Goal: Transaction & Acquisition: Purchase product/service

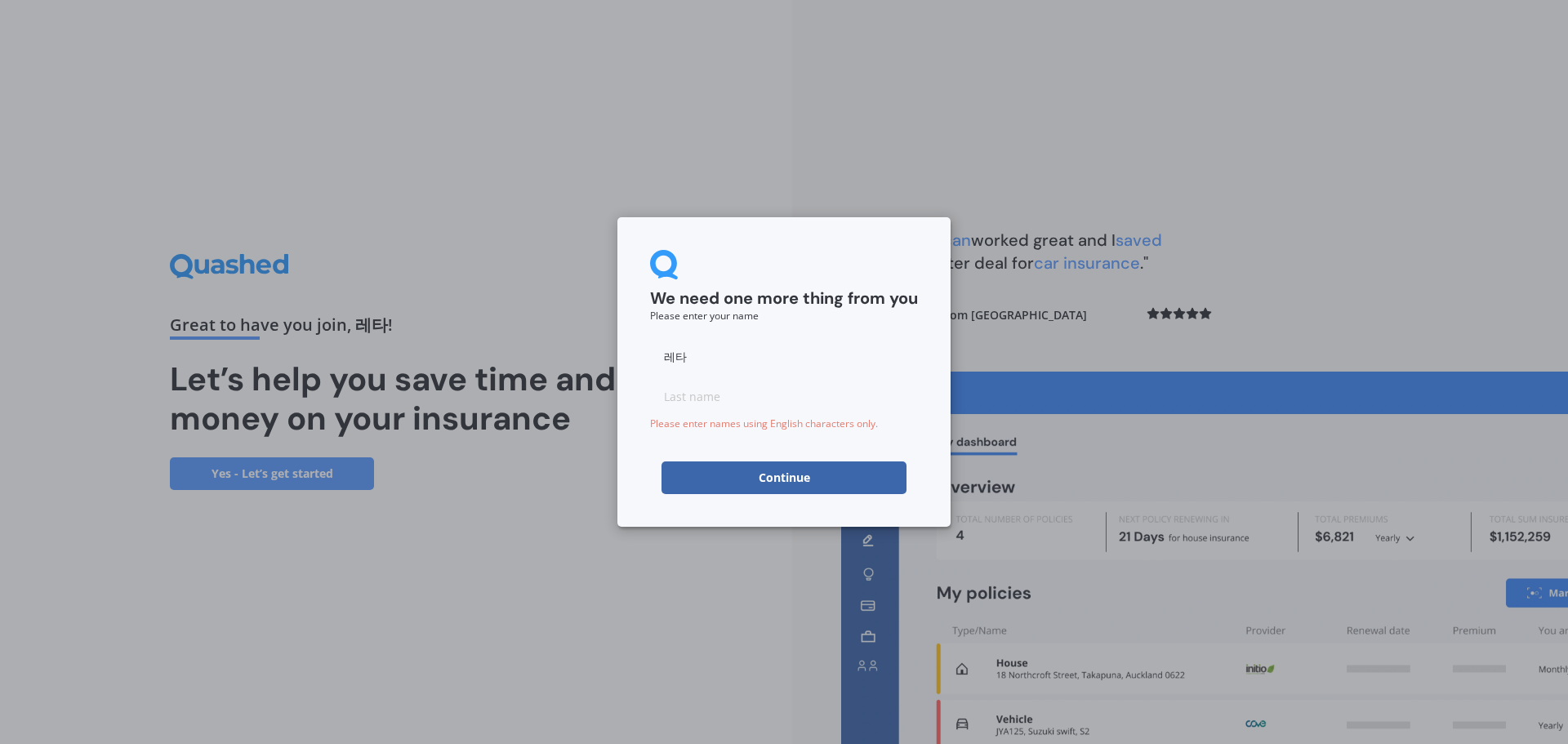
click at [685, 348] on input "레타" at bounding box center [784, 357] width 268 height 33
type input "레"
type input "ㅓ"
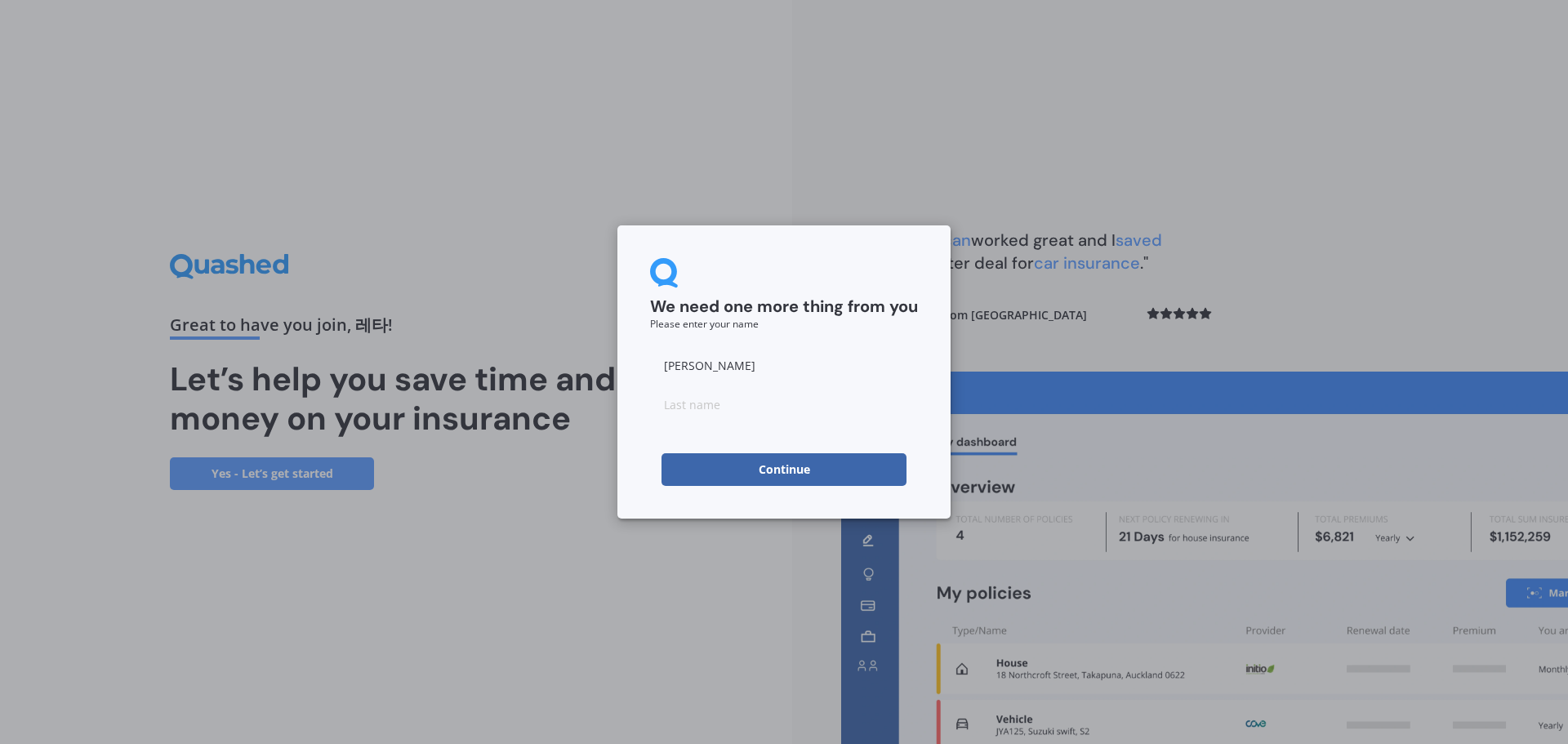
type input "[PERSON_NAME]"
type input "No"
click at [744, 466] on button "Continue" at bounding box center [783, 470] width 245 height 33
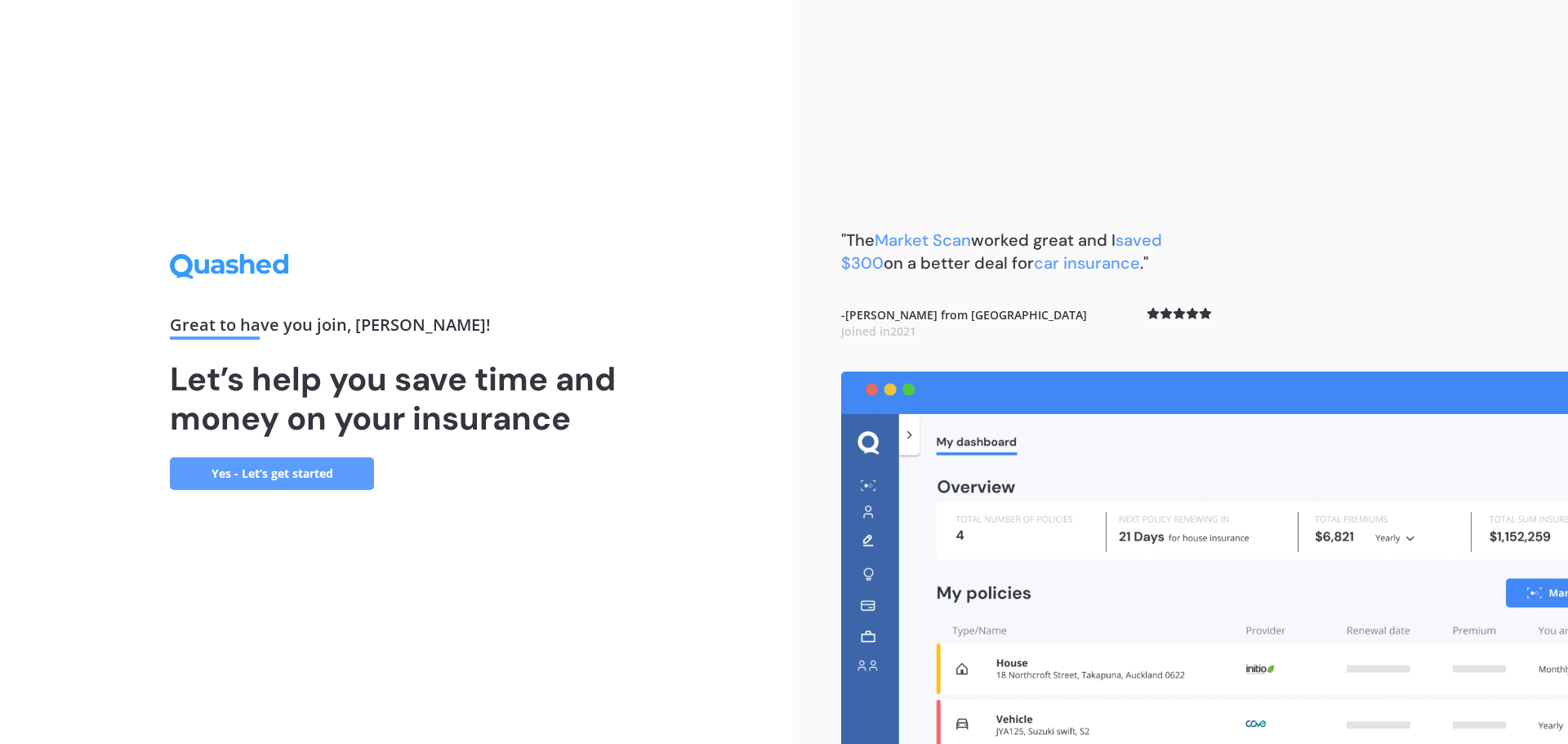
click at [308, 462] on link "Yes - Let’s get started" at bounding box center [272, 474] width 204 height 33
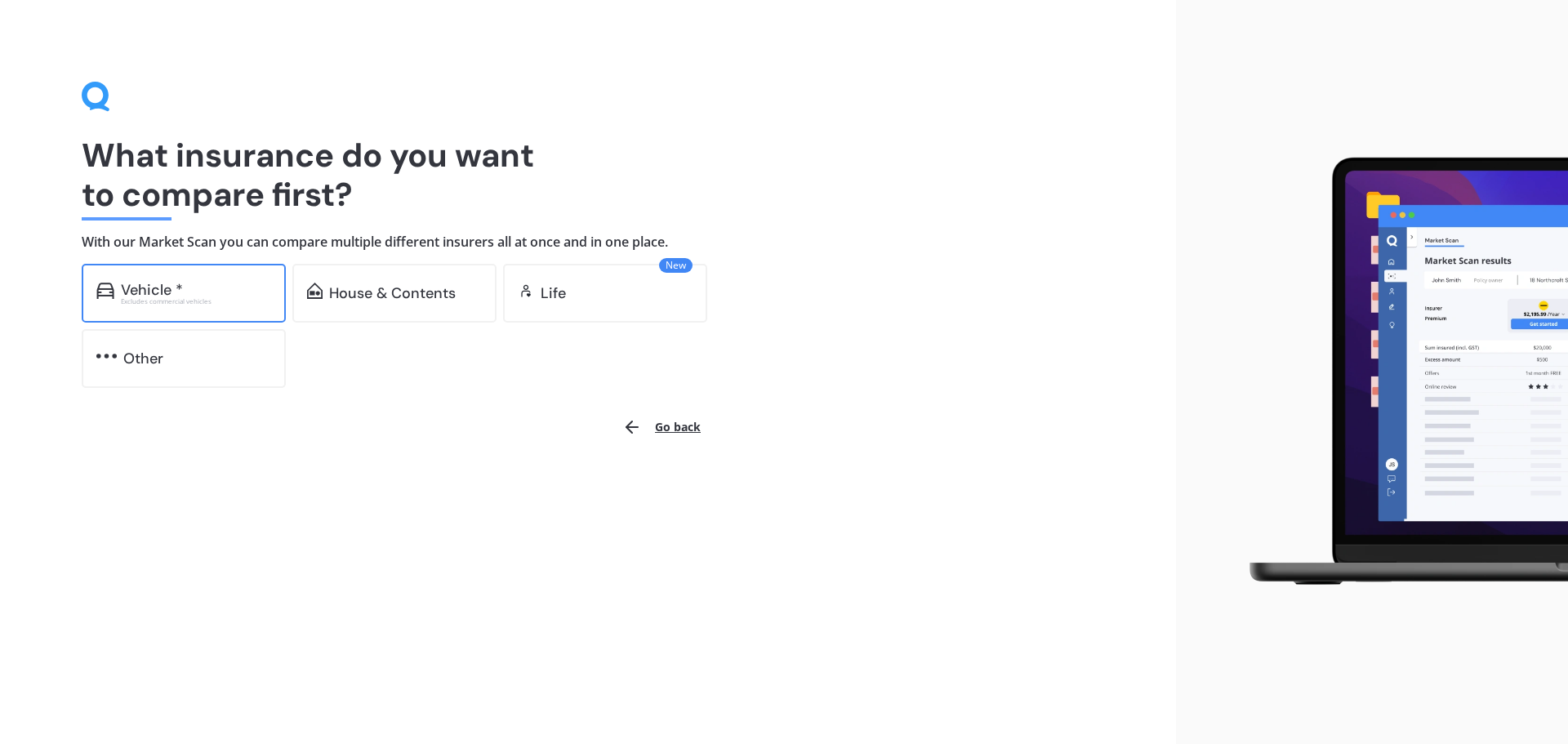
click at [216, 307] on div "Vehicle * Excludes commercial vehicles" at bounding box center [184, 293] width 204 height 58
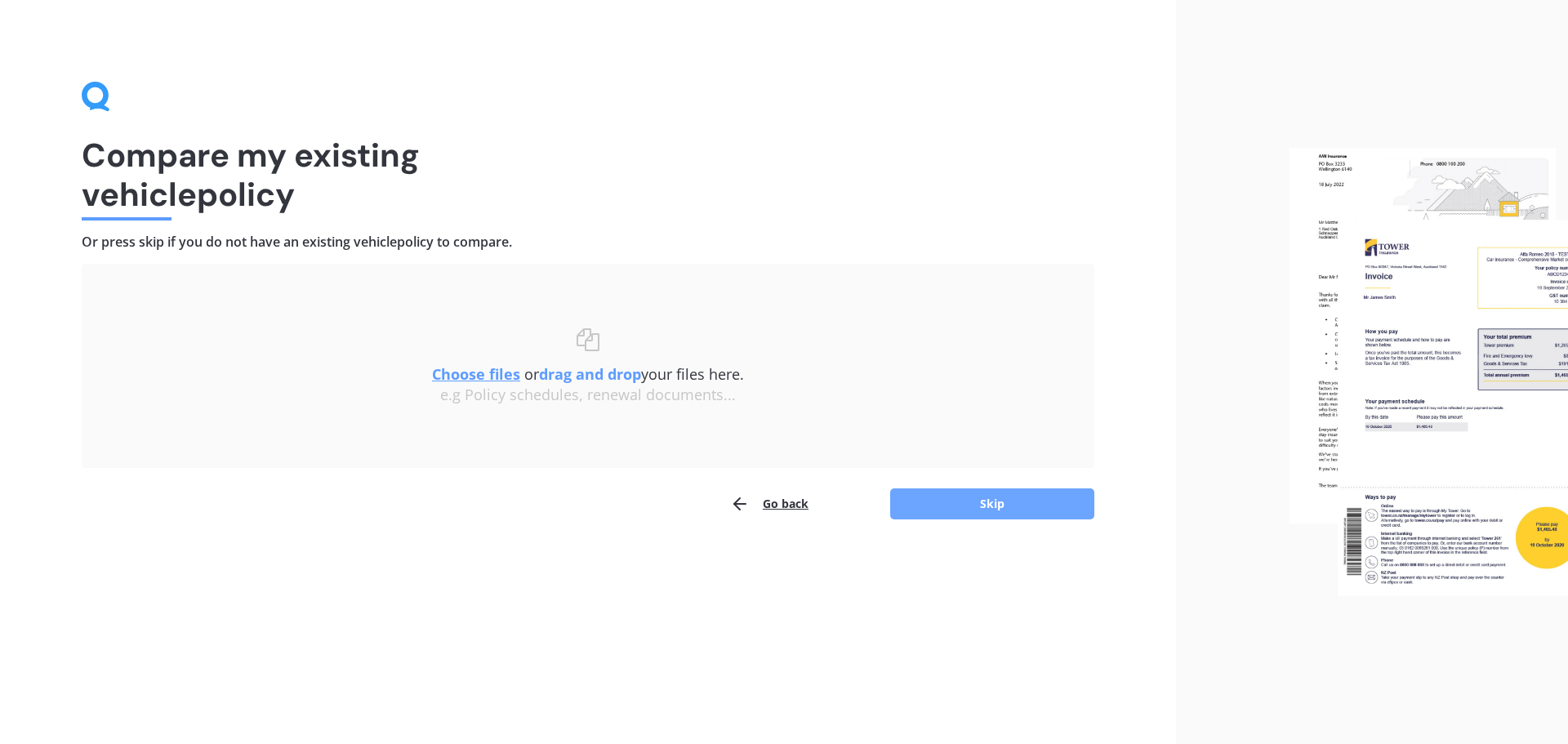
click at [951, 504] on button "Skip" at bounding box center [993, 504] width 204 height 31
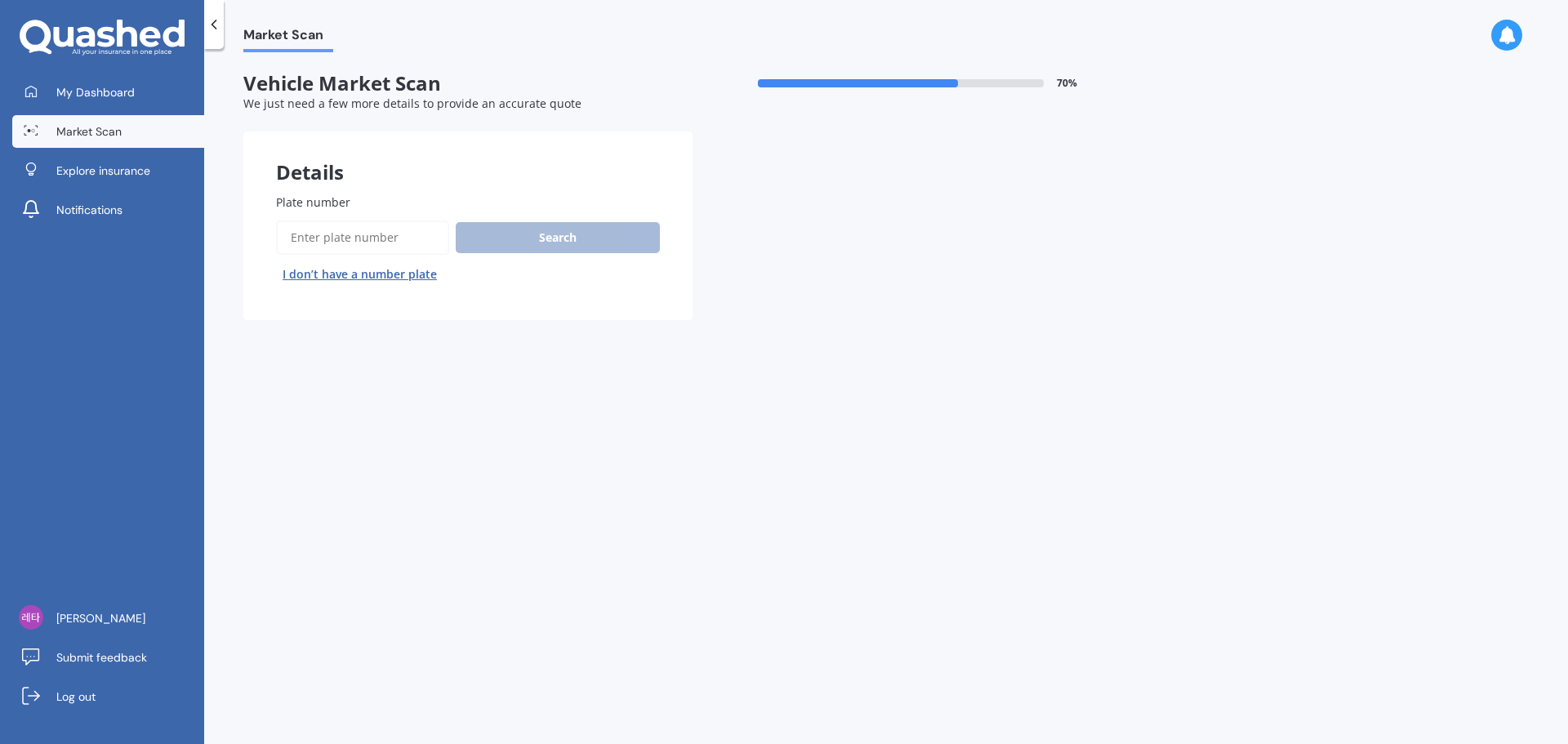
click at [440, 241] on input "Plate number" at bounding box center [362, 238] width 173 height 34
click at [0, 0] on button "Next" at bounding box center [0, 0] width 0 height 0
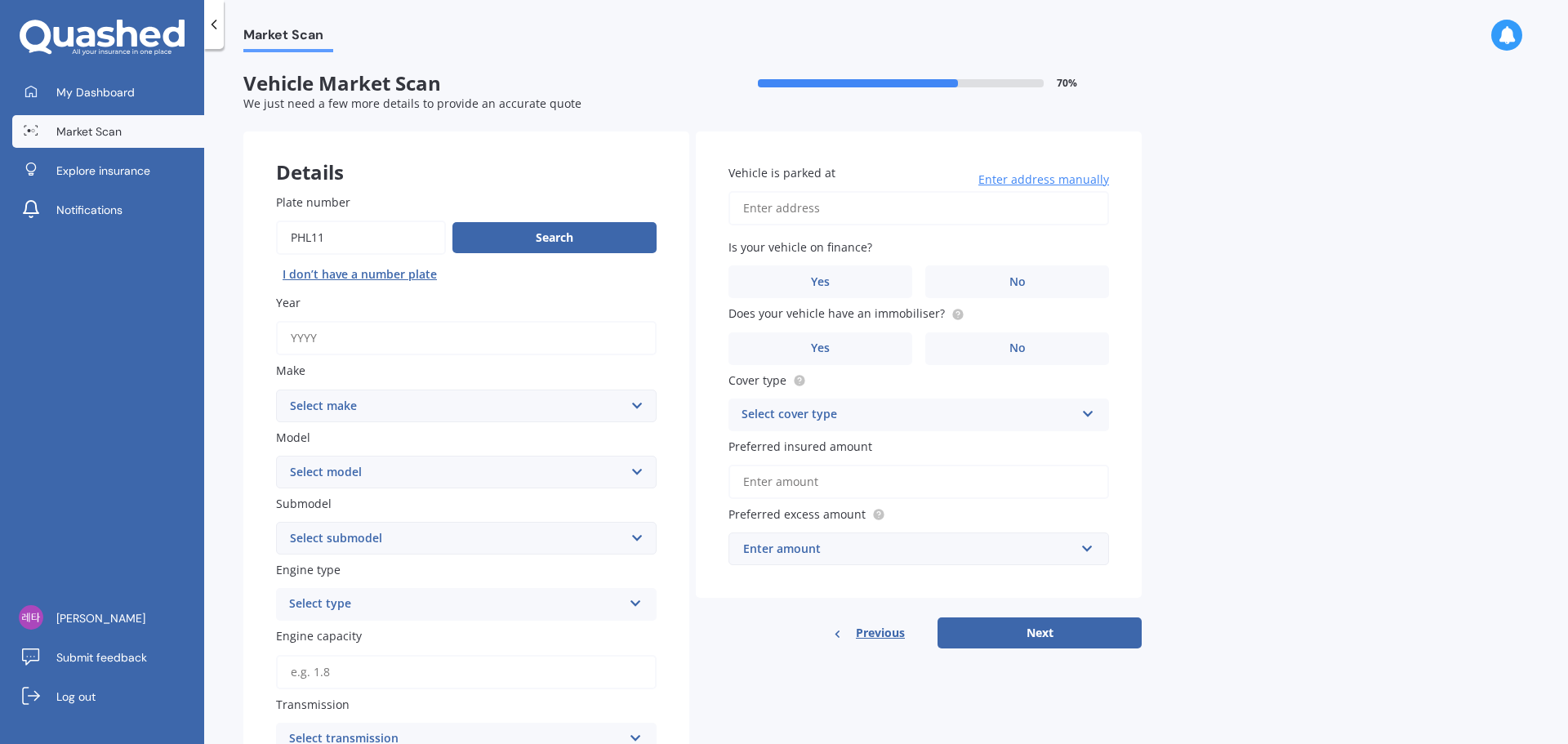
click at [357, 241] on input "Plate number" at bounding box center [361, 238] width 170 height 34
type input "phl116"
click at [507, 241] on button "Search" at bounding box center [555, 238] width 204 height 31
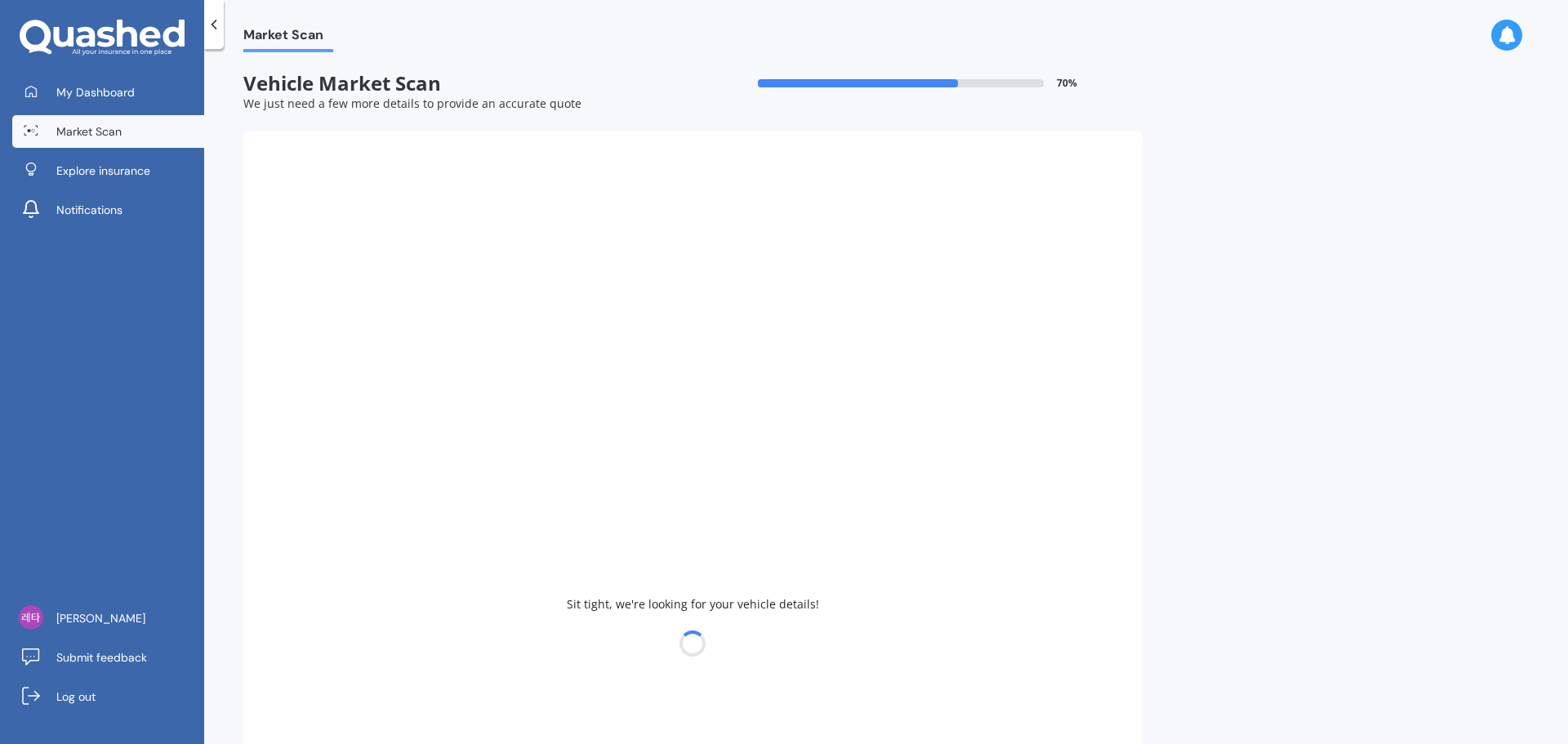
type input "2015"
select select "TOYOTA"
select select "AQUA"
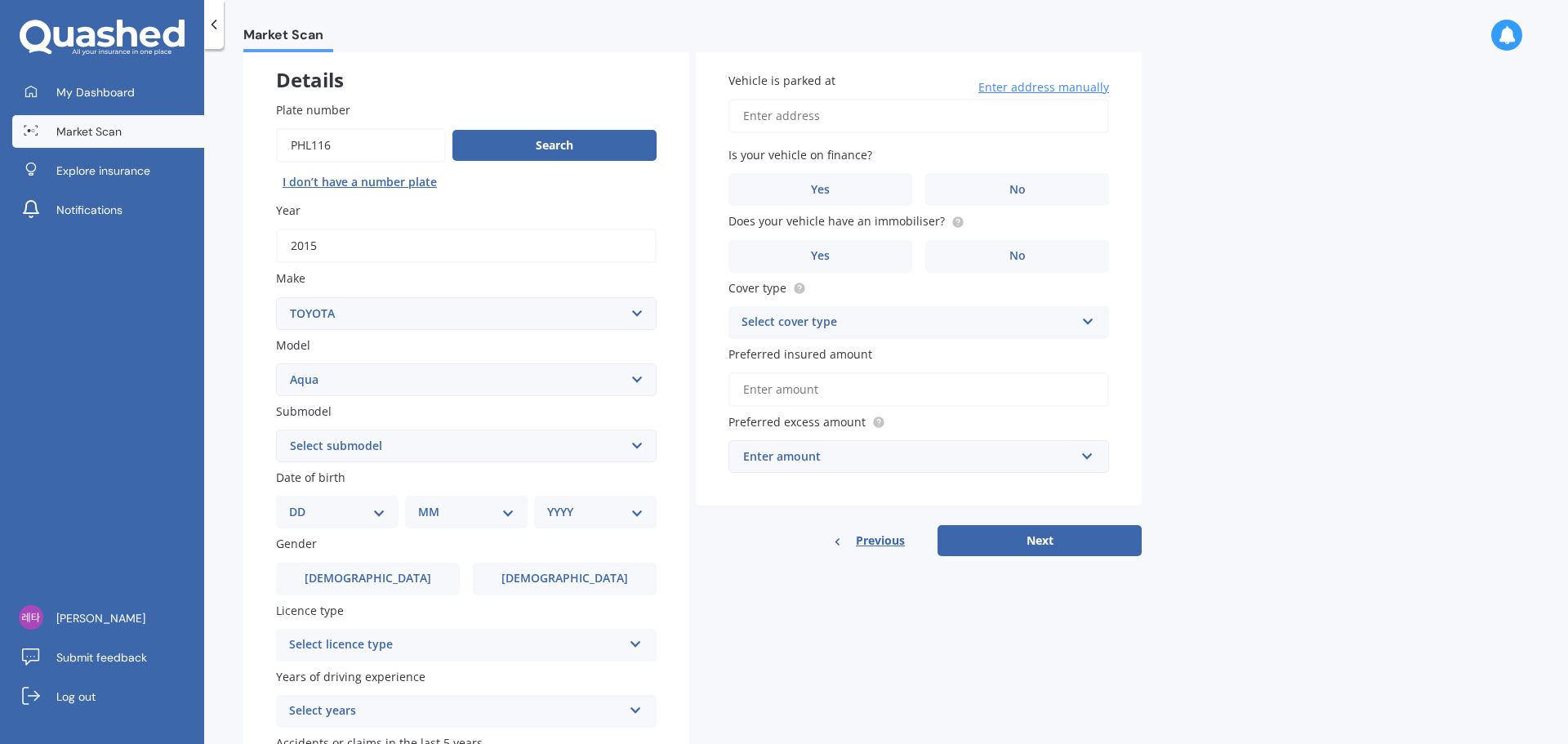
scroll to position [217, 0]
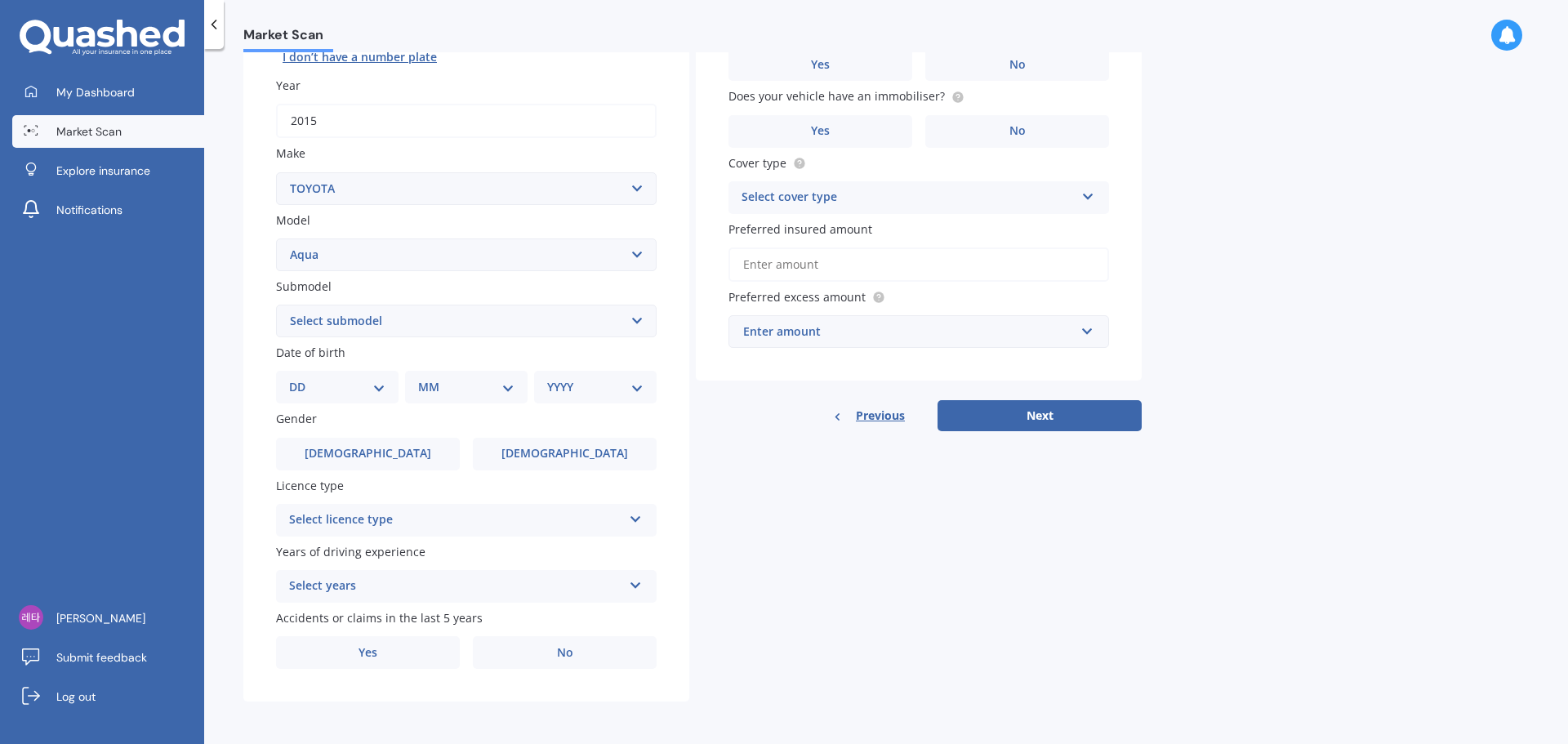
click at [379, 383] on select "DD 01 02 03 04 05 06 07 08 09 10 11 12 13 14 15 16 17 18 19 20 21 22 23 24 25 2…" at bounding box center [337, 387] width 96 height 18
select select "28"
click at [302, 378] on select "DD 01 02 03 04 05 06 07 08 09 10 11 12 13 14 15 16 17 18 19 20 21 22 23 24 25 2…" at bounding box center [337, 387] width 96 height 18
click at [448, 381] on select "MM 01 02 03 04 05 06 07 08 09 10 11 12" at bounding box center [470, 387] width 90 height 18
select select "02"
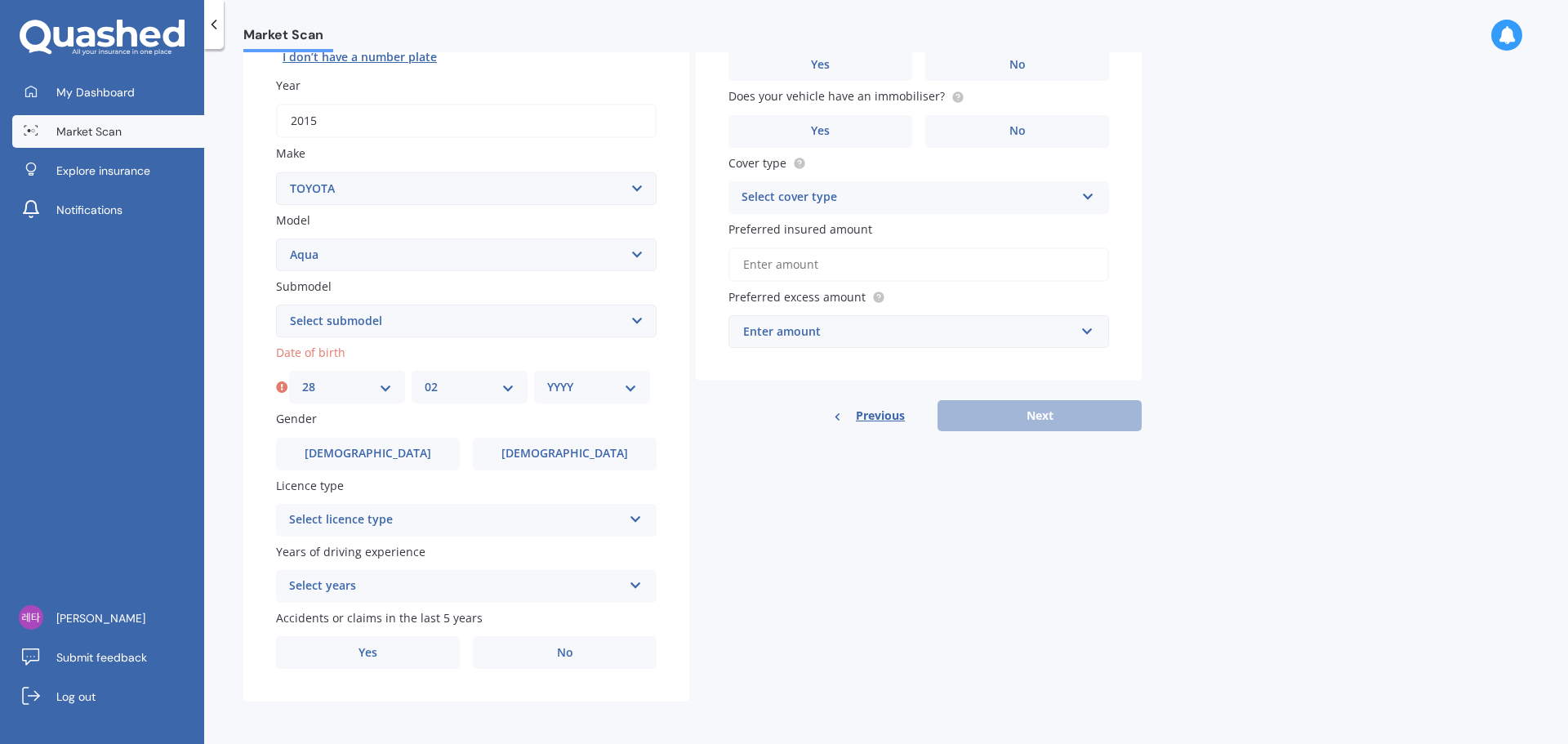
click at [425, 378] on select "MM 01 02 03 04 05 06 07 08 09 10 11 12" at bounding box center [470, 387] width 90 height 18
click at [590, 388] on select "YYYY 2025 2024 2023 2022 2021 2020 2019 2018 2017 2016 2015 2014 2013 2012 2011…" at bounding box center [592, 387] width 90 height 18
select select "1991"
click at [547, 378] on select "YYYY 2025 2024 2023 2022 2021 2020 2019 2018 2017 2016 2015 2014 2013 2012 2011…" at bounding box center [592, 387] width 90 height 18
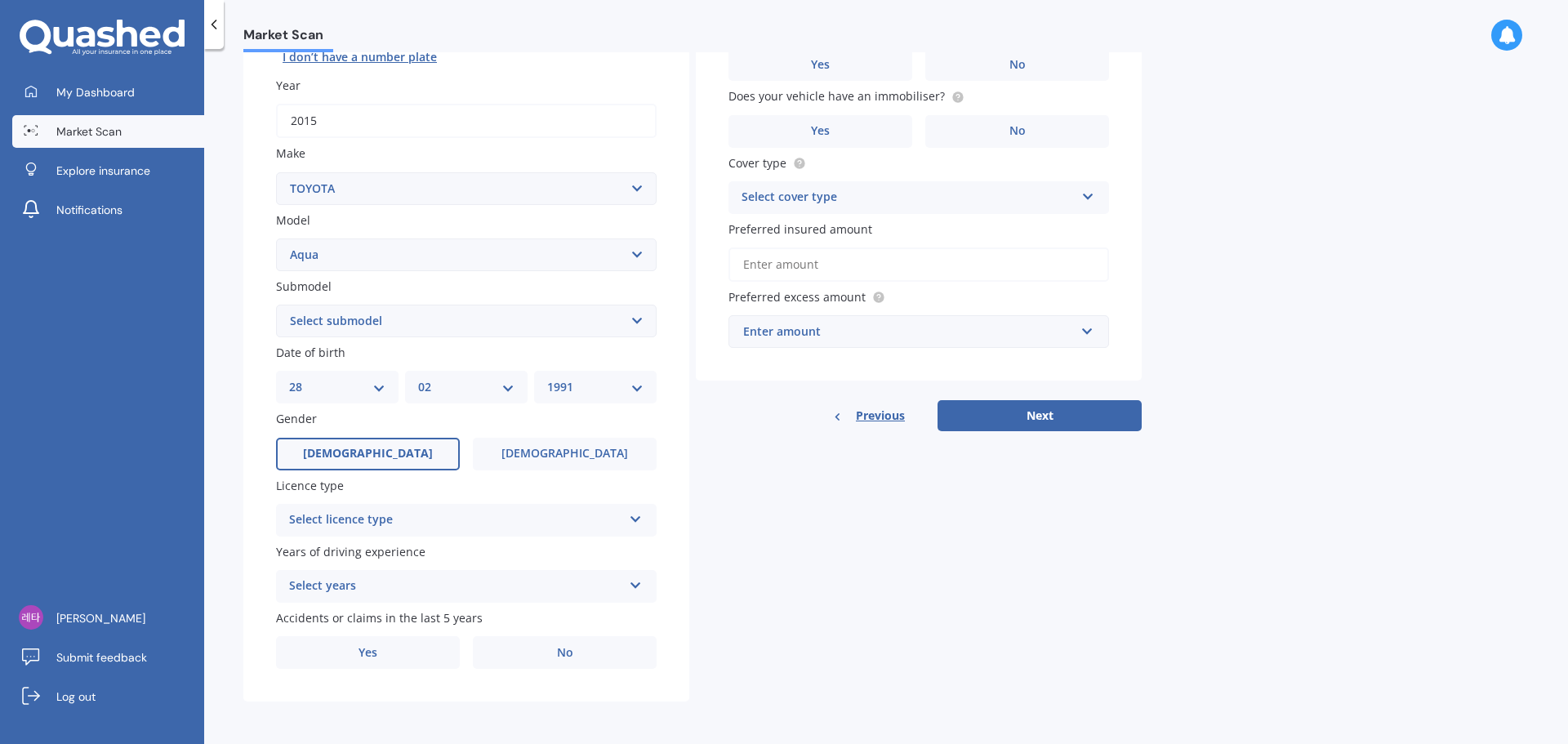
click at [417, 460] on label "[DEMOGRAPHIC_DATA]" at bounding box center [368, 454] width 184 height 33
click at [0, 0] on input "[DEMOGRAPHIC_DATA]" at bounding box center [0, 0] width 0 height 0
click at [413, 521] on div "Select licence type" at bounding box center [456, 520] width 333 height 20
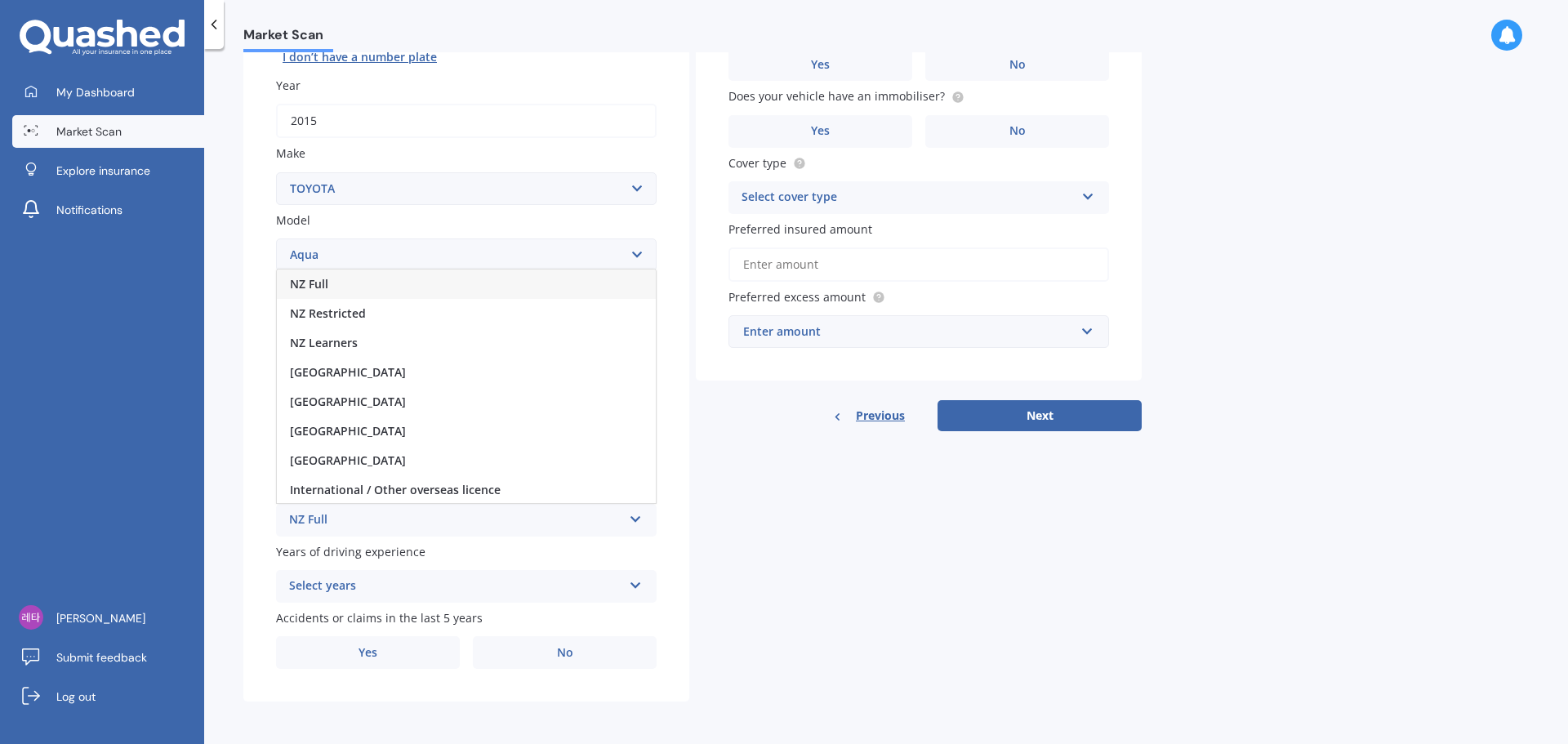
click at [351, 293] on div "NZ Full" at bounding box center [465, 284] width 379 height 29
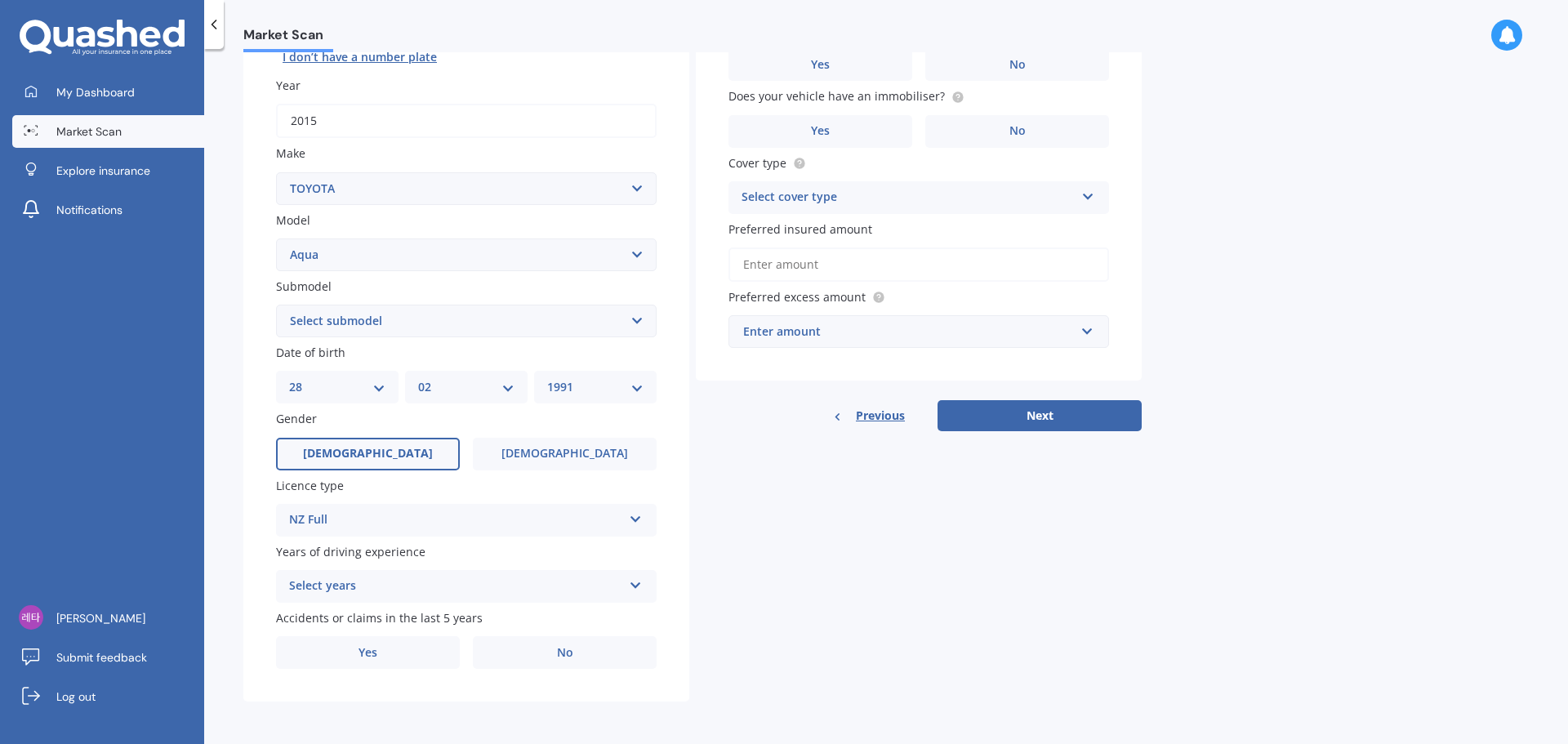
click at [362, 601] on div "Select years 5 or more years 4 years 3 years 2 years 1 year" at bounding box center [465, 587] width 380 height 33
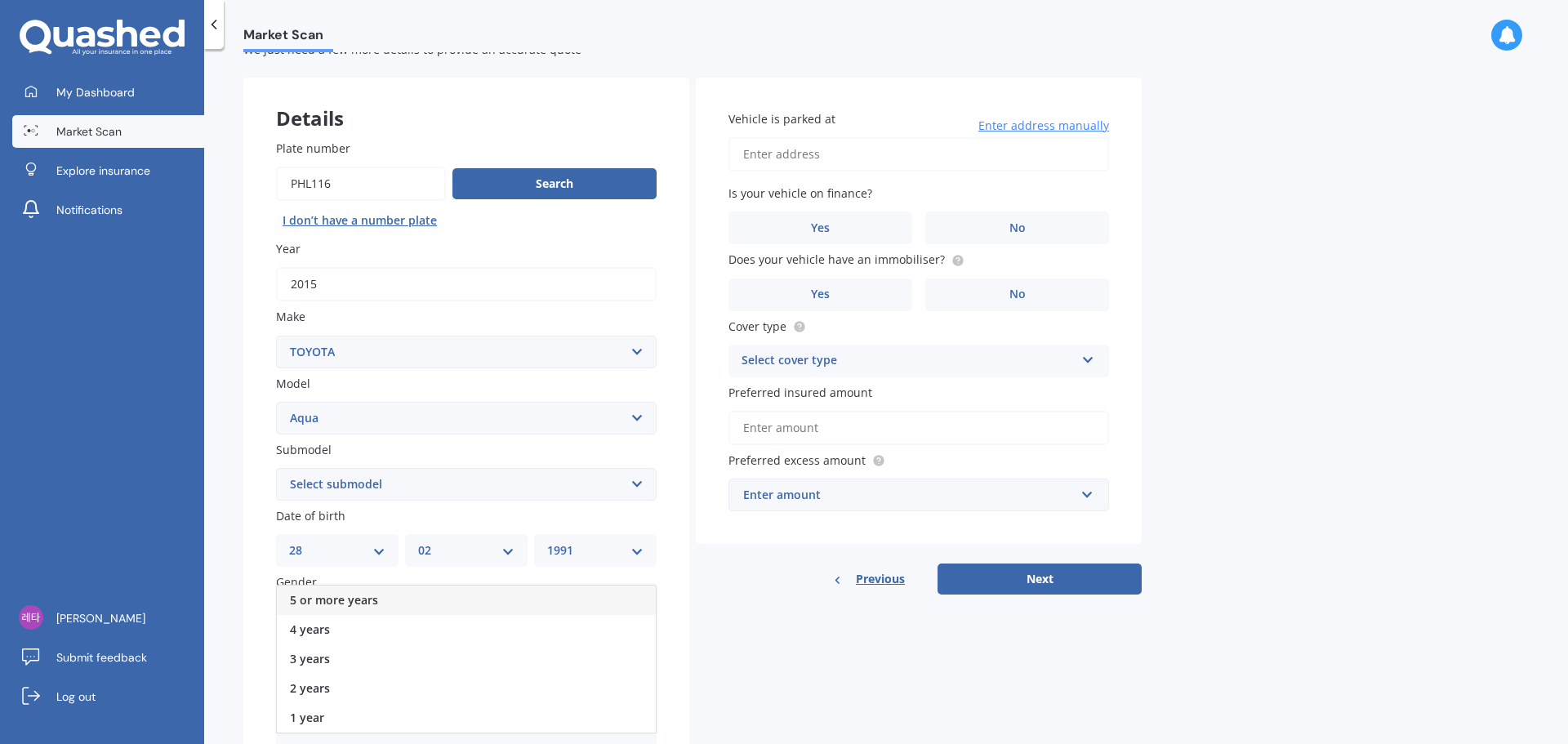
click at [347, 590] on div "5 or more years" at bounding box center [465, 601] width 379 height 29
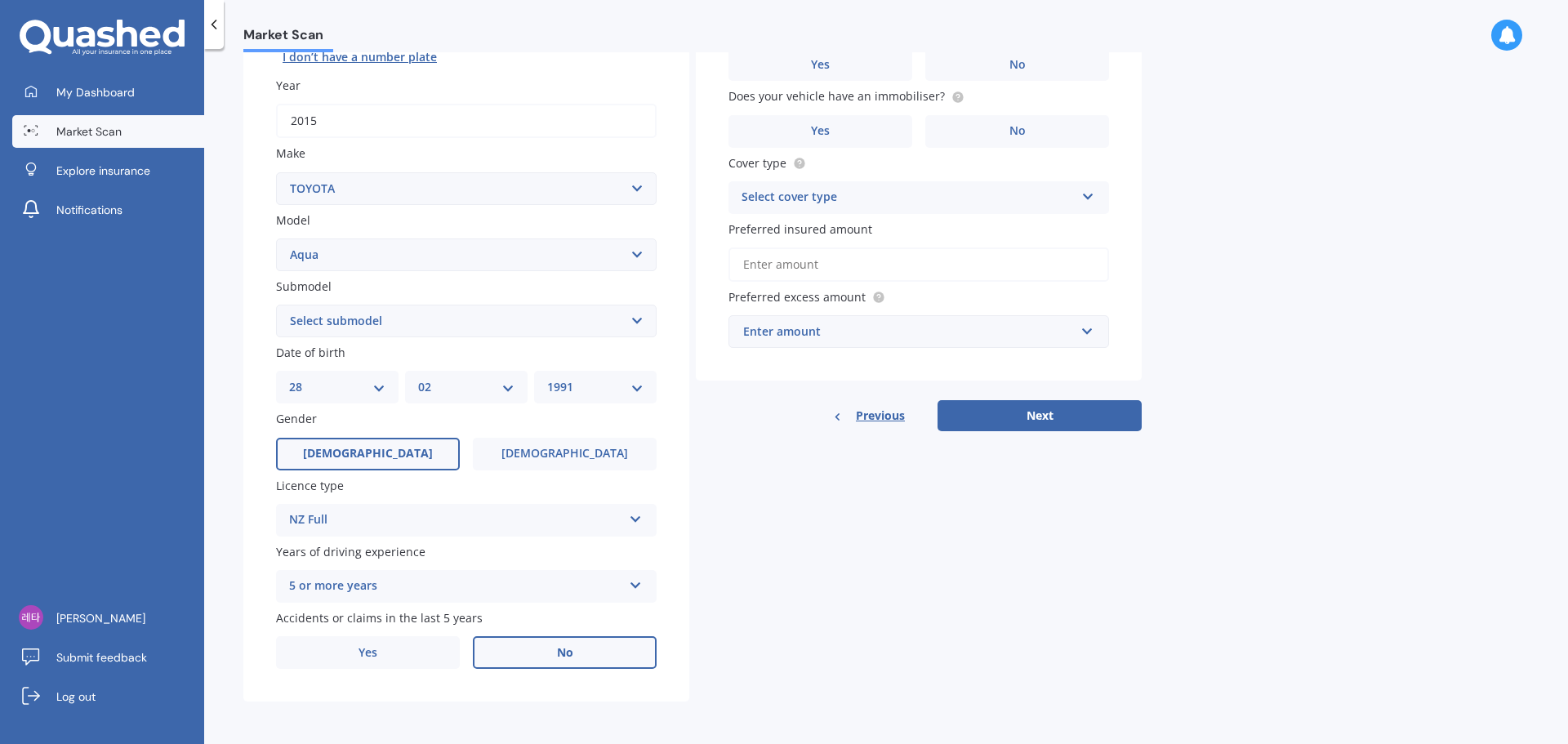
click at [554, 654] on label "No" at bounding box center [565, 653] width 184 height 33
click at [0, 0] on input "No" at bounding box center [0, 0] width 0 height 0
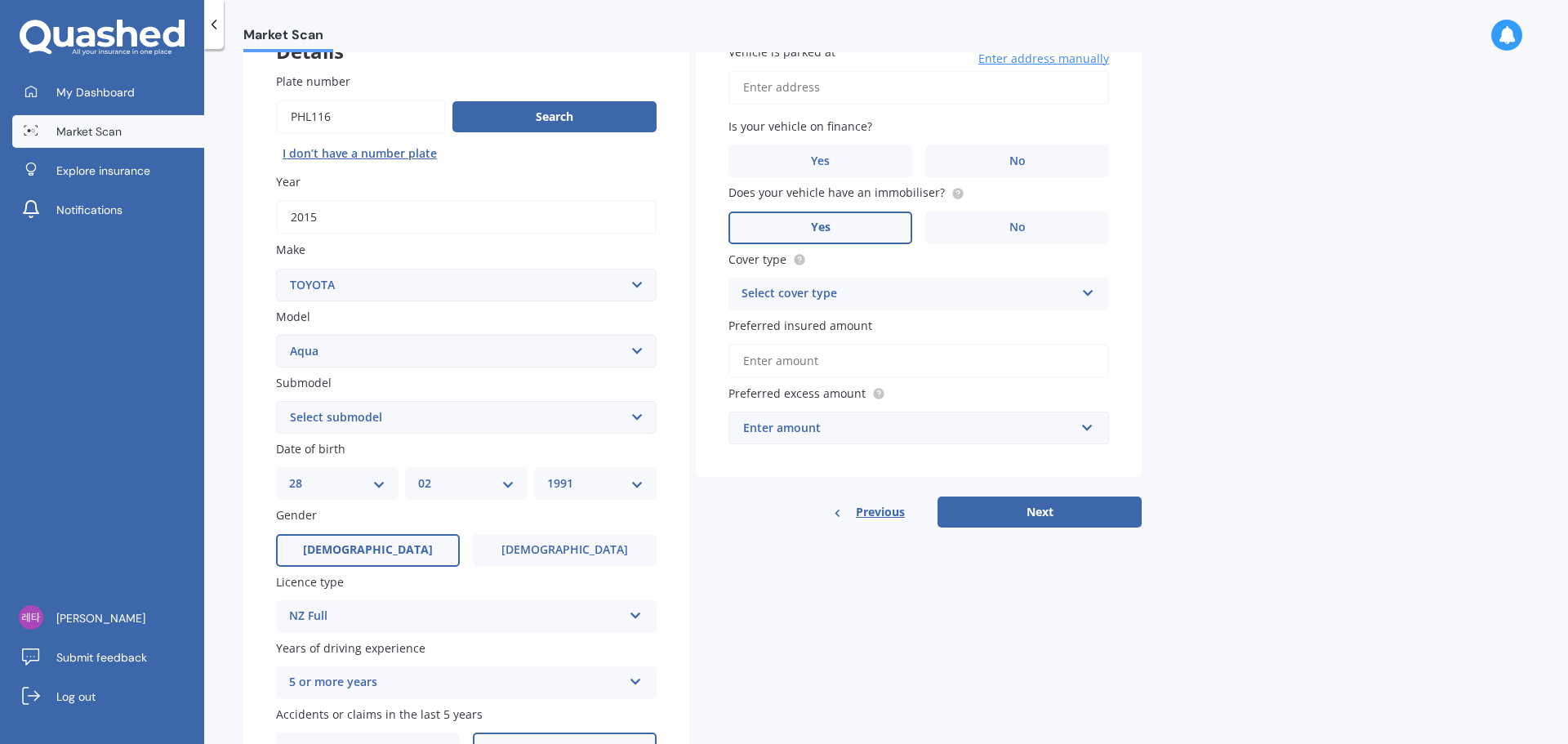
scroll to position [0, 0]
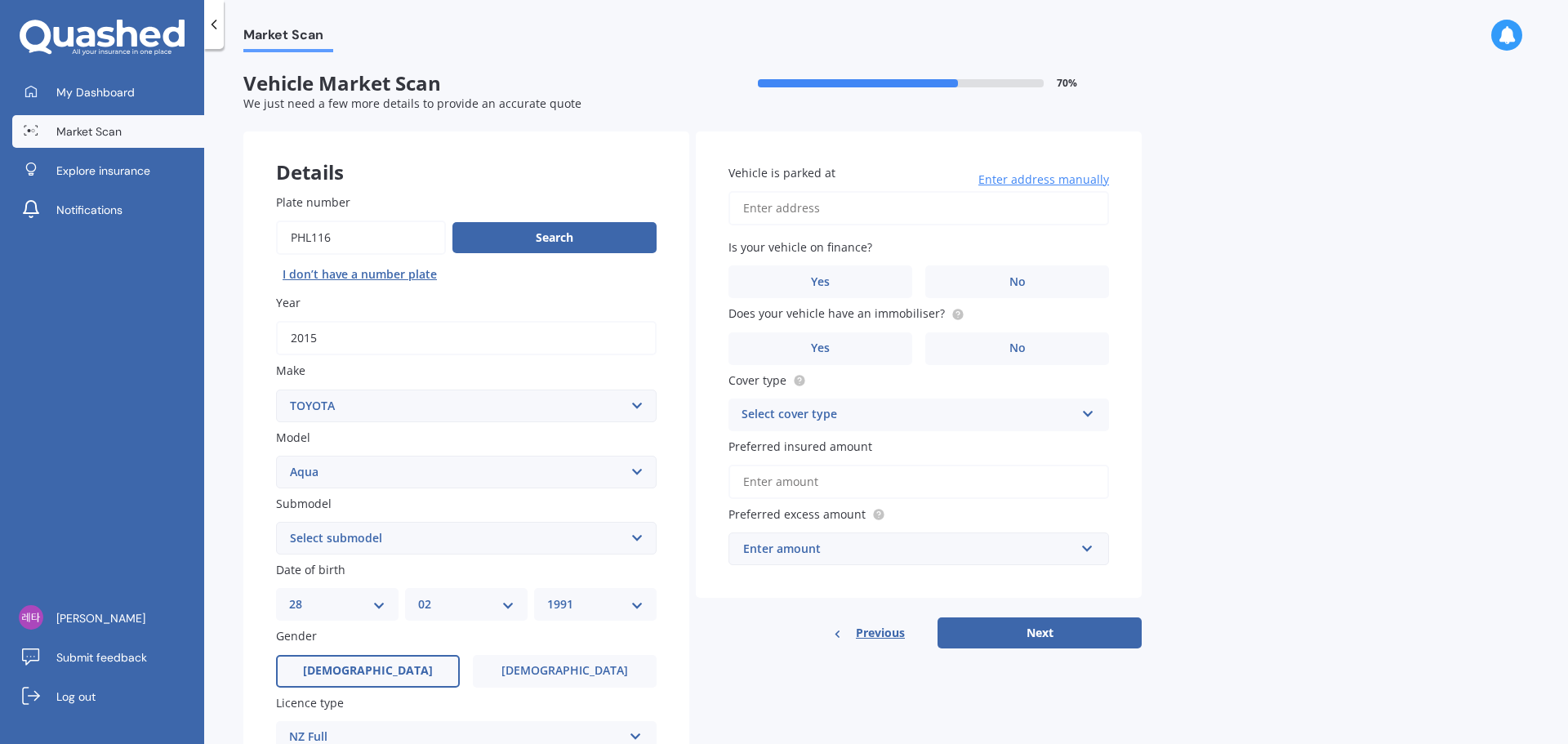
click at [889, 220] on input "Vehicle is parked at" at bounding box center [918, 209] width 380 height 34
type input "[STREET_ADDRESS][PERSON_NAME] 2014"
click at [1002, 282] on label "No" at bounding box center [1018, 282] width 184 height 33
click at [0, 0] on input "No" at bounding box center [0, 0] width 0 height 0
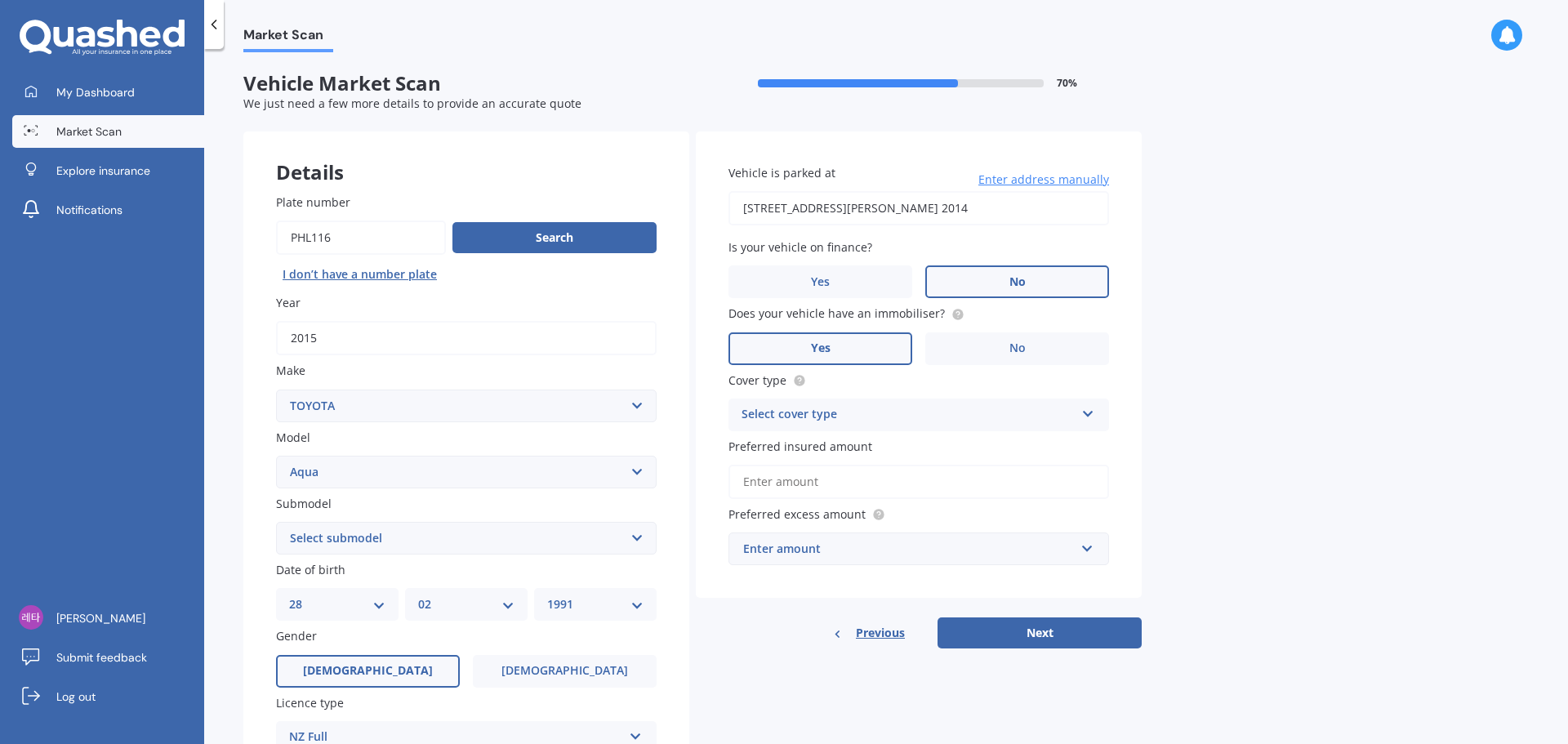
click at [817, 358] on label "Yes" at bounding box center [820, 349] width 184 height 33
click at [0, 0] on input "Yes" at bounding box center [0, 0] width 0 height 0
click at [864, 410] on div "Select cover type" at bounding box center [909, 415] width 333 height 20
click at [849, 443] on div "Comprehensive" at bounding box center [918, 447] width 379 height 29
click at [830, 488] on input "Preferred insured amount" at bounding box center [918, 482] width 380 height 34
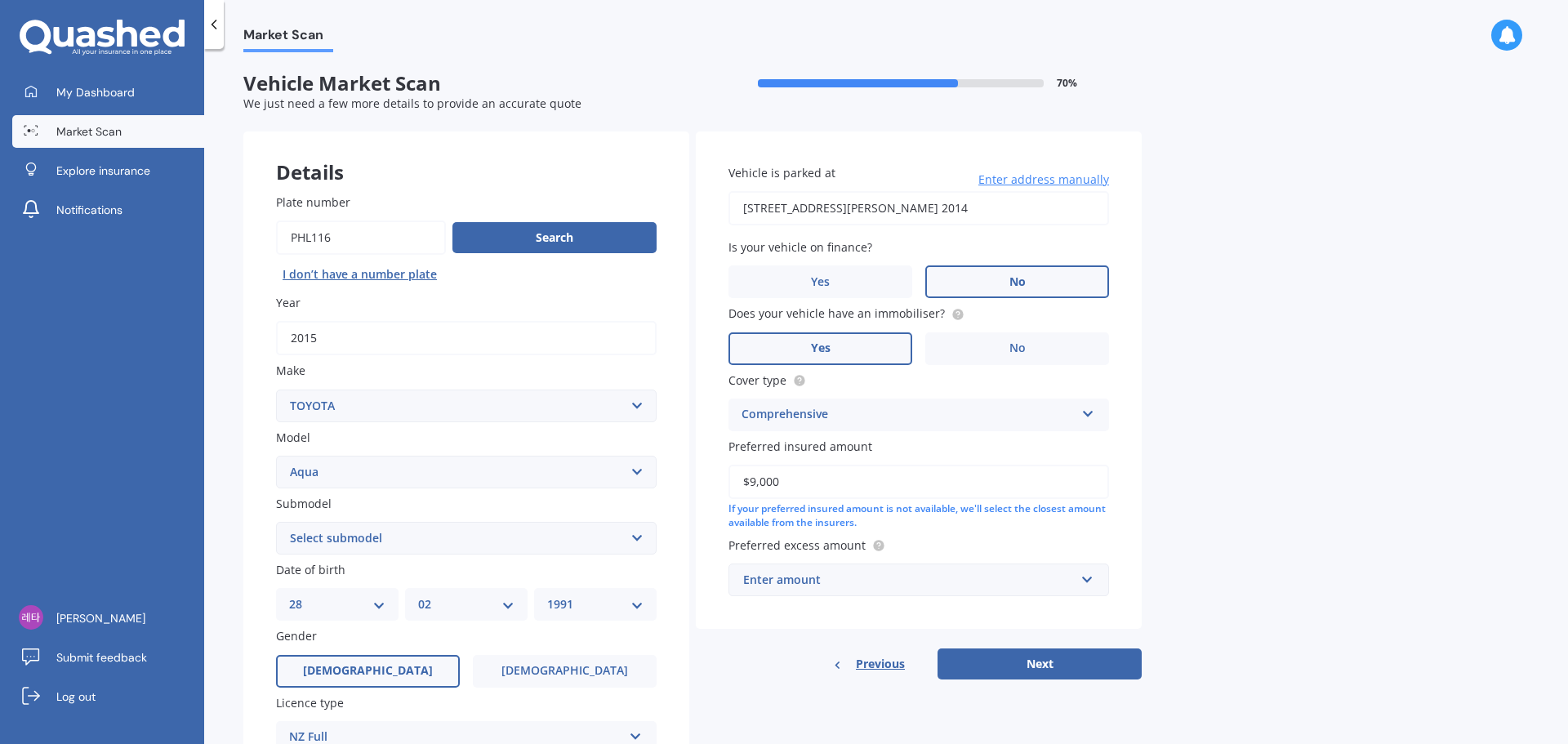
type input "$9,000"
click at [877, 572] on div "Enter amount" at bounding box center [909, 580] width 331 height 18
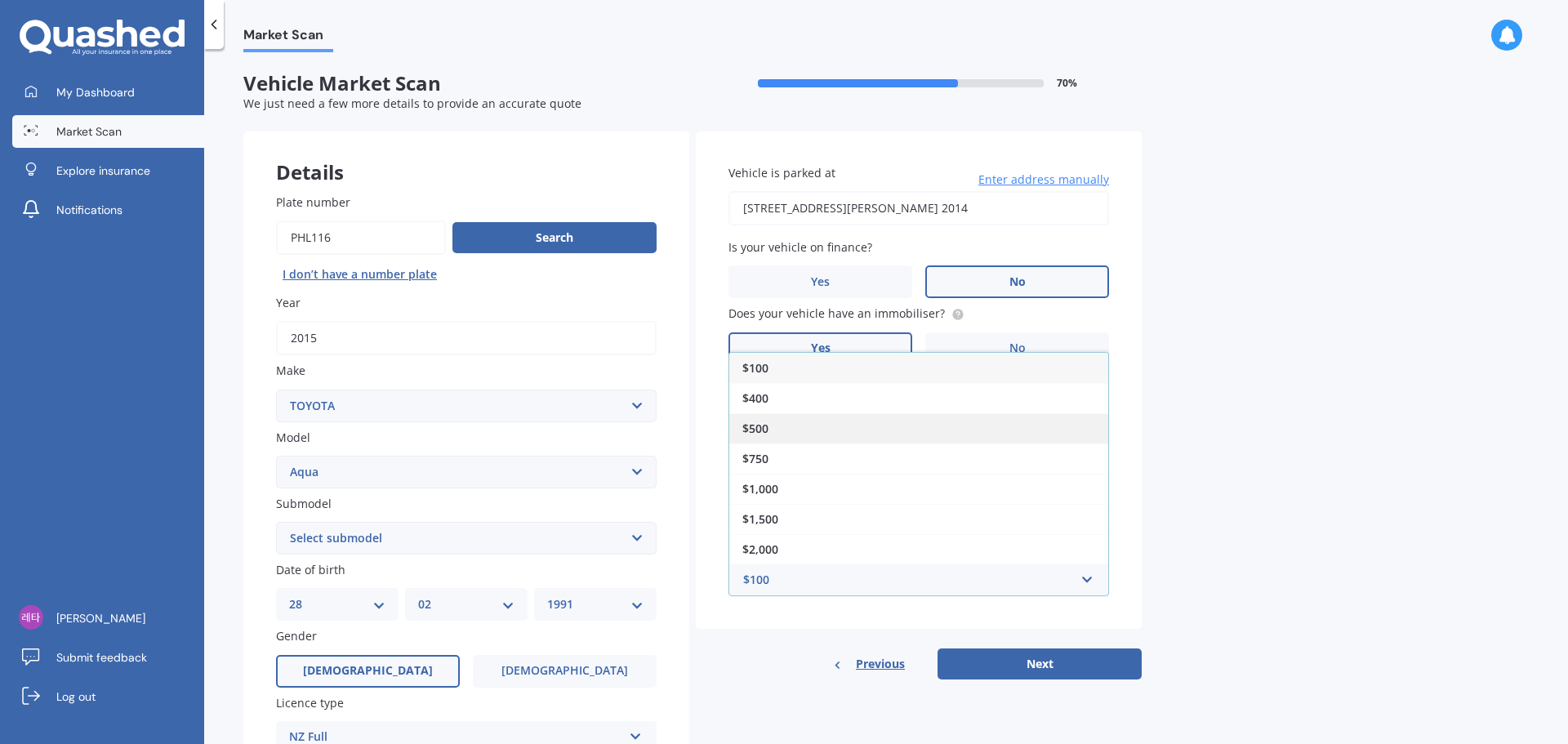
click at [795, 430] on div "$500" at bounding box center [918, 428] width 379 height 30
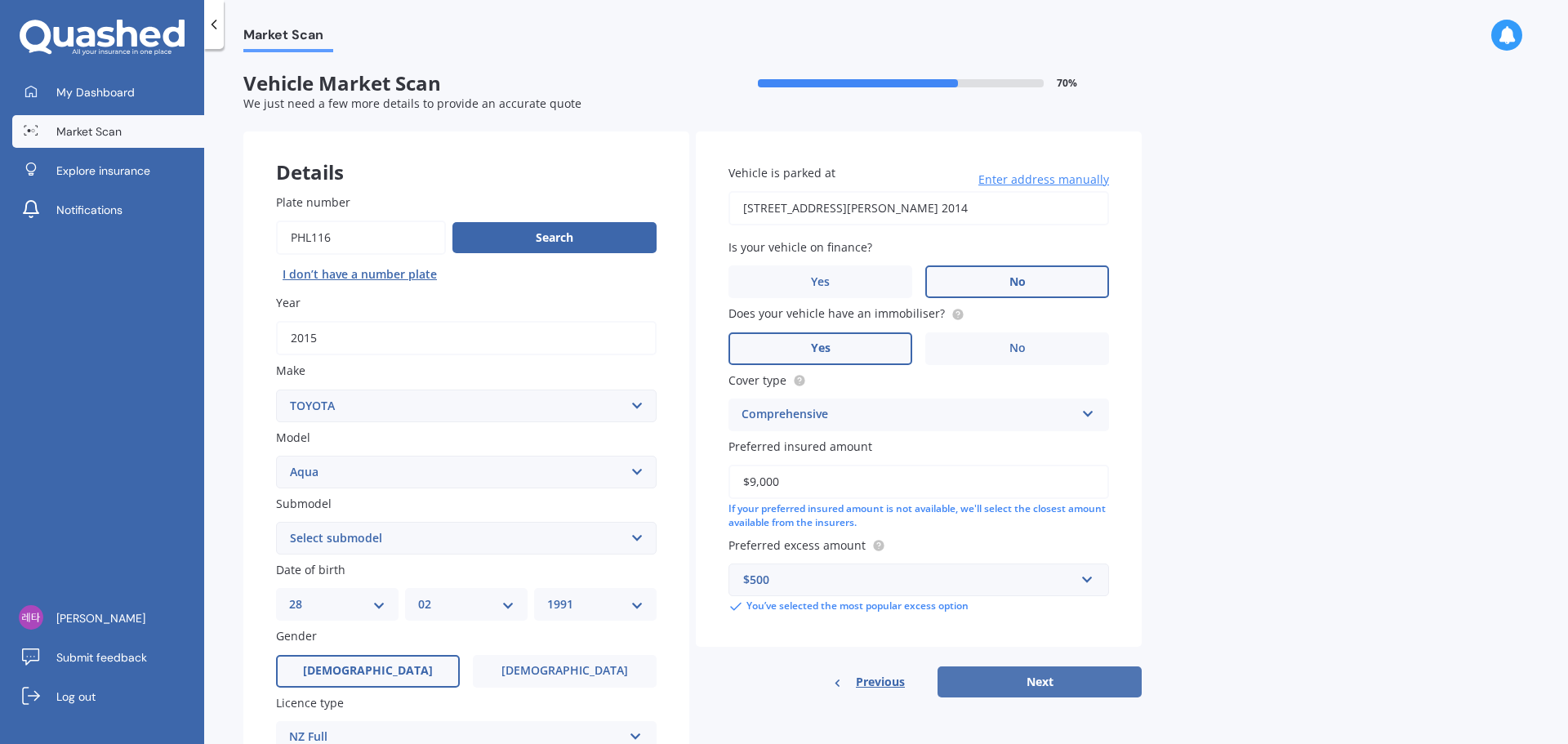
click at [1019, 672] on button "Next" at bounding box center [1040, 682] width 204 height 31
click at [463, 546] on select "Select submodel (All Other) Hatchback Hybrid" at bounding box center [465, 539] width 380 height 33
click at [276, 522] on select "Select submodel (All Other) Hatchback Hybrid" at bounding box center [465, 539] width 380 height 33
drag, startPoint x: 366, startPoint y: 538, endPoint x: 361, endPoint y: 552, distance: 14.9
click at [366, 538] on select "Select submodel (All Other) Hatchback Hybrid" at bounding box center [465, 539] width 380 height 33
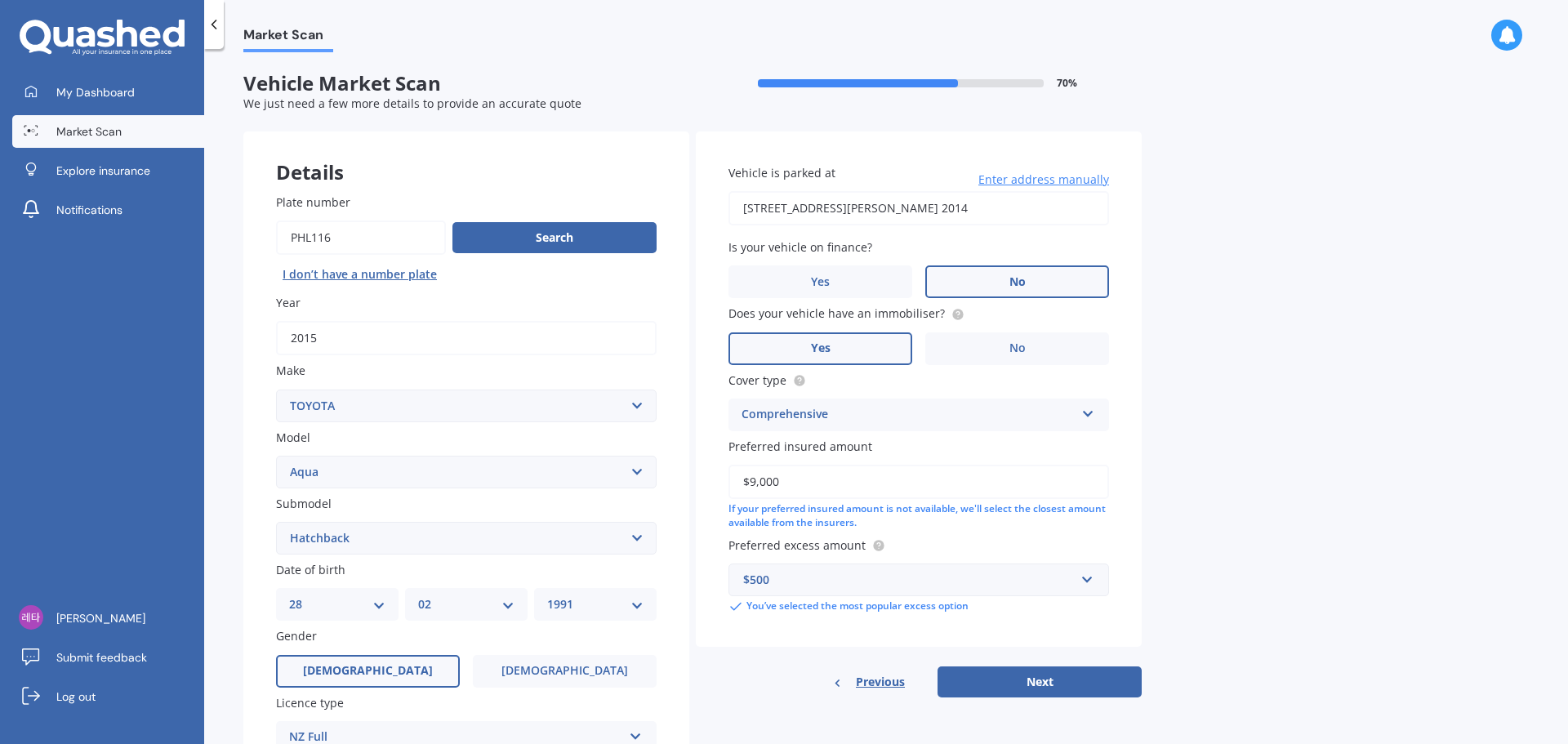
select select "HYBRID"
click at [276, 522] on select "Select submodel (All Other) Hatchback Hybrid" at bounding box center [465, 539] width 380 height 33
click at [1092, 667] on button "Next" at bounding box center [1040, 682] width 204 height 31
select select "28"
select select "02"
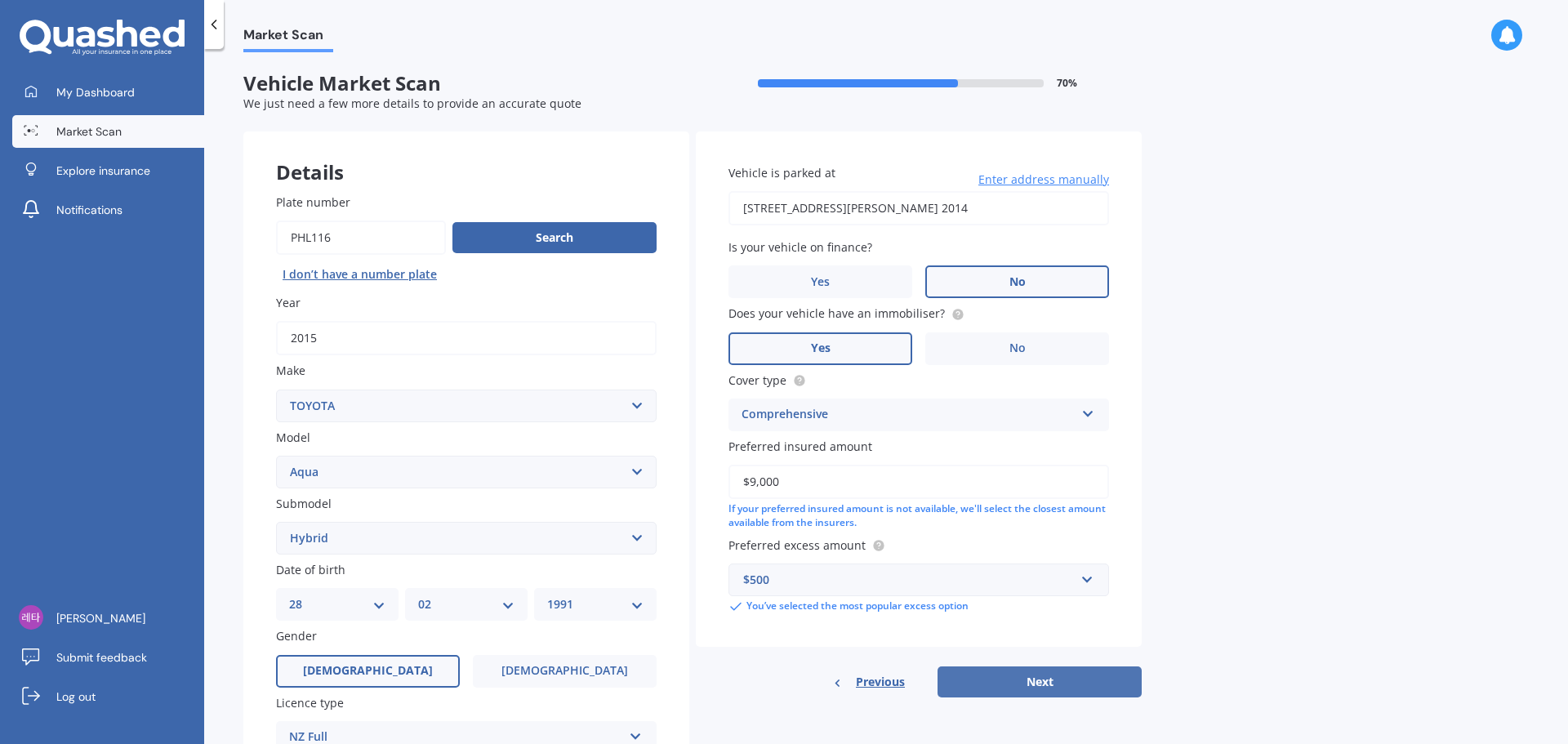
select select "1991"
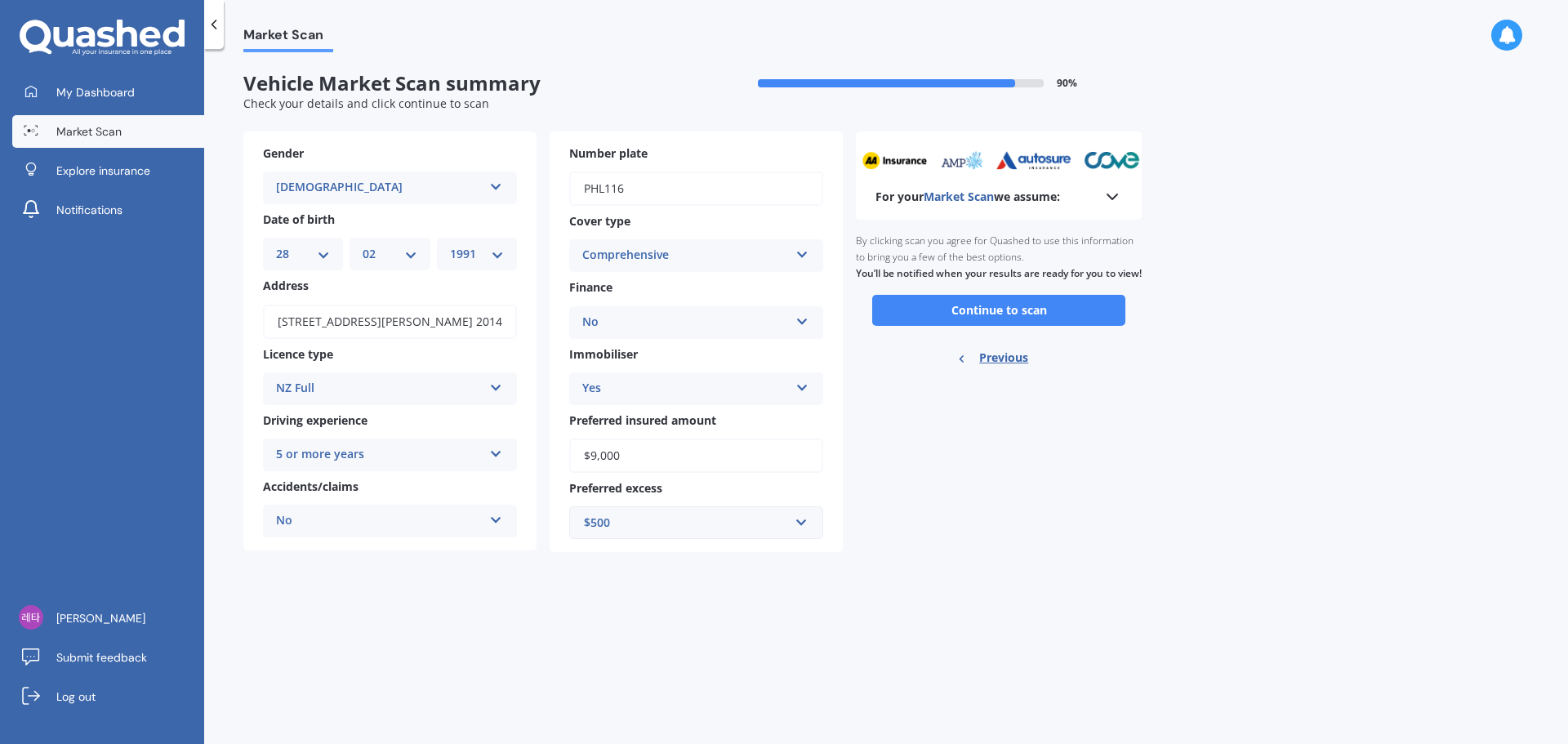
click at [593, 450] on input "$9,000" at bounding box center [696, 456] width 254 height 34
type input "$8,000"
click at [1069, 324] on button "Continue to scan" at bounding box center [999, 310] width 253 height 31
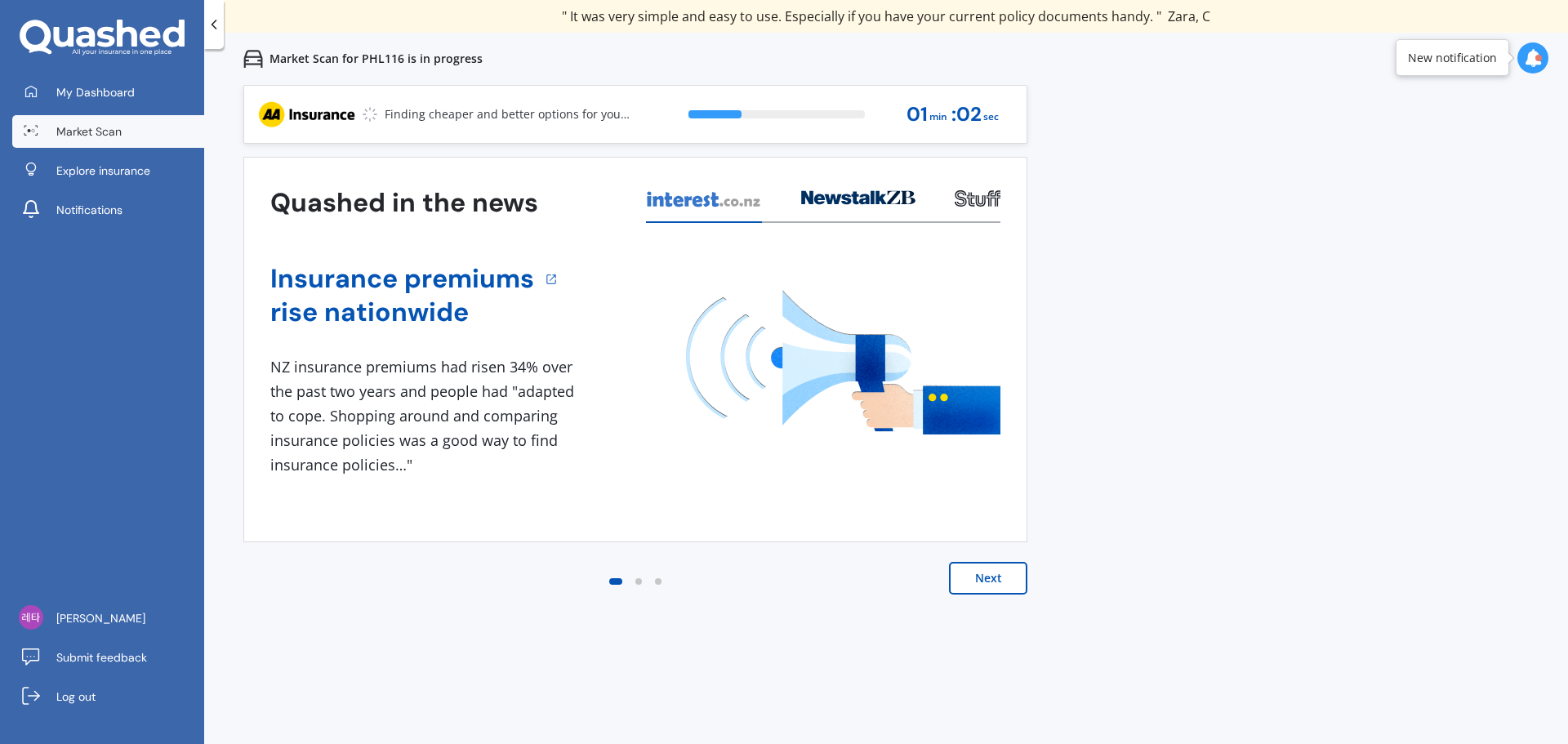
click at [1183, 161] on div "Previous 80,000+ [DEMOGRAPHIC_DATA] consumers have signed up to shop and save t…" at bounding box center [886, 457] width 1364 height 744
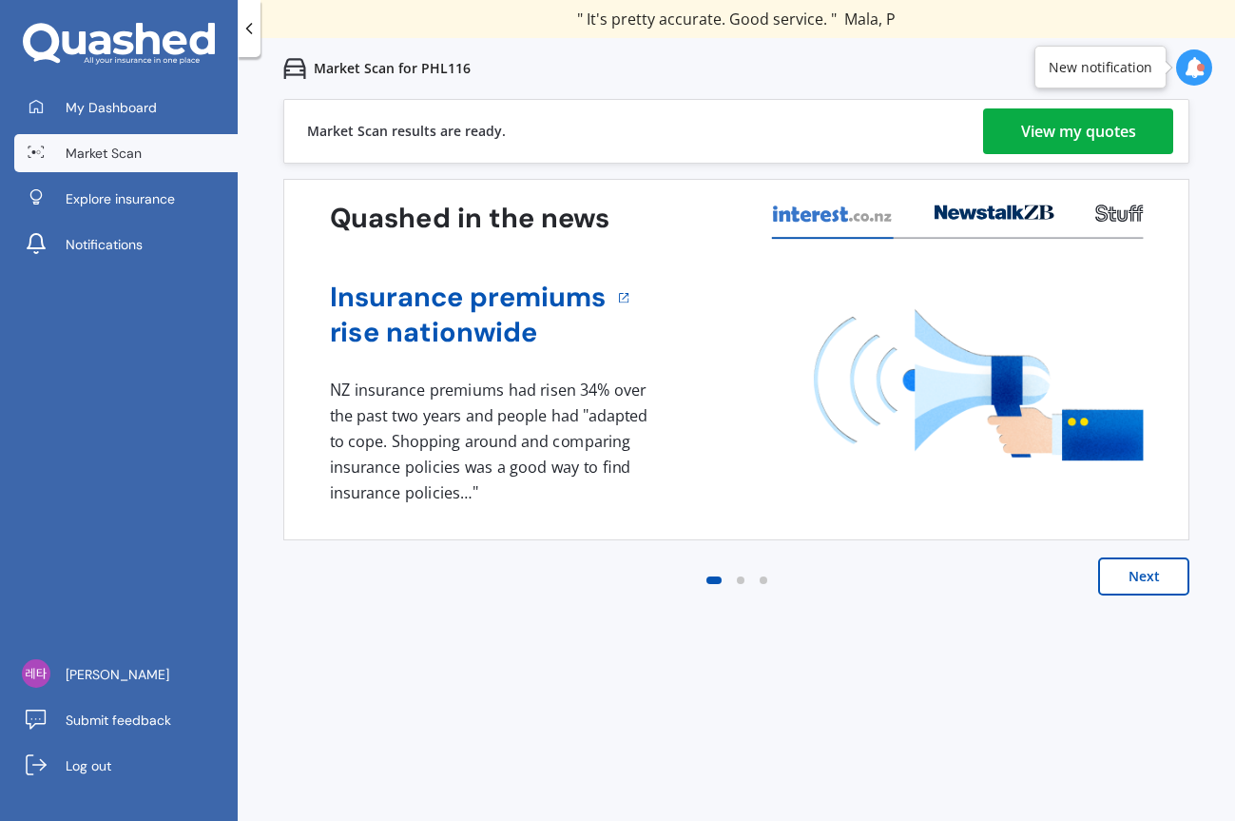
click at [1052, 129] on div "View my quotes" at bounding box center [1078, 131] width 115 height 46
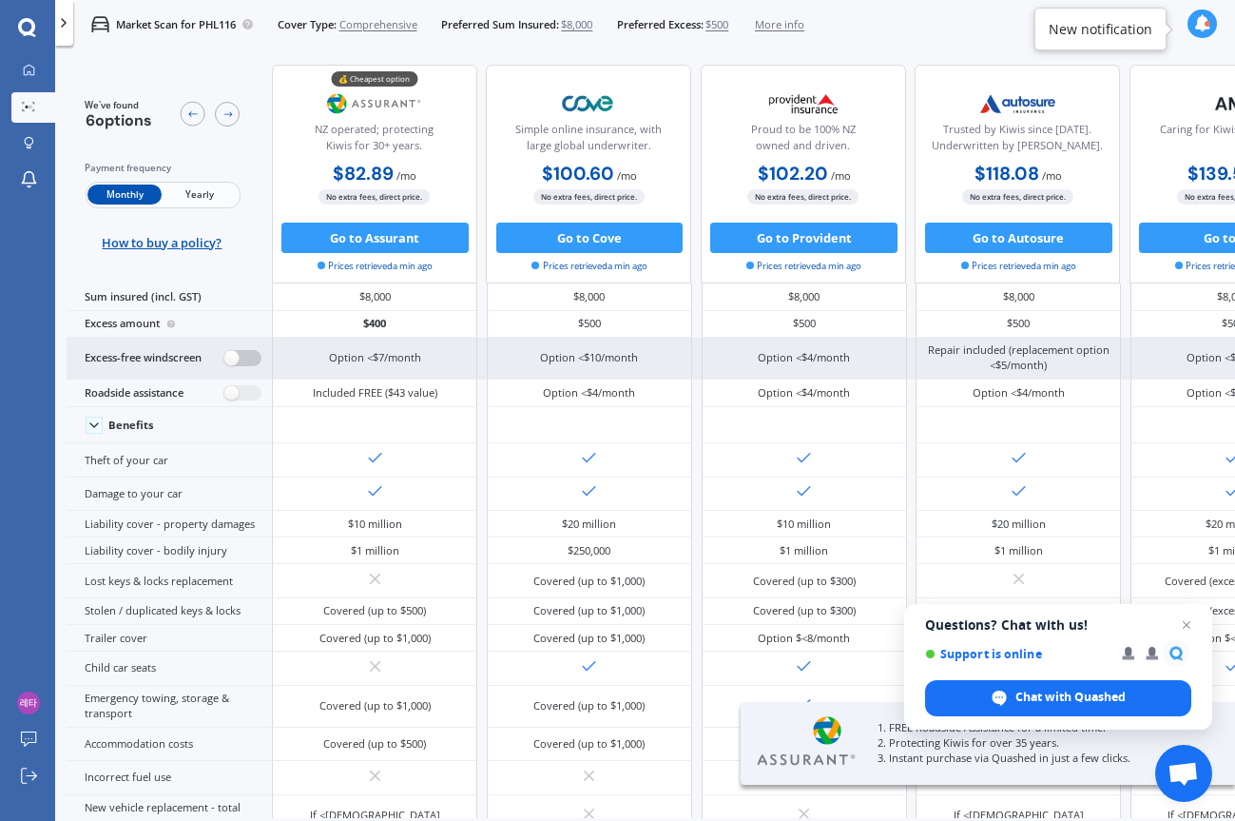
click at [262, 366] on label at bounding box center [242, 358] width 37 height 16
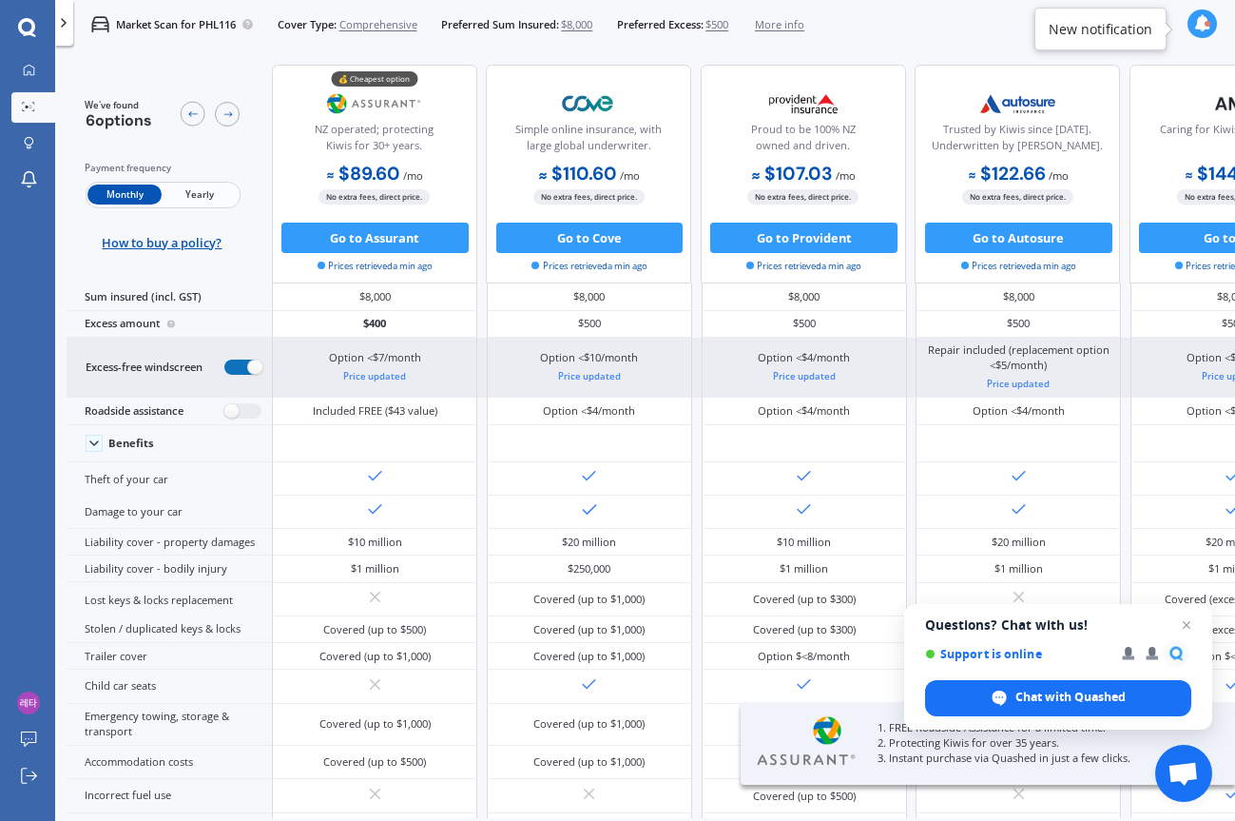
radio input "true"
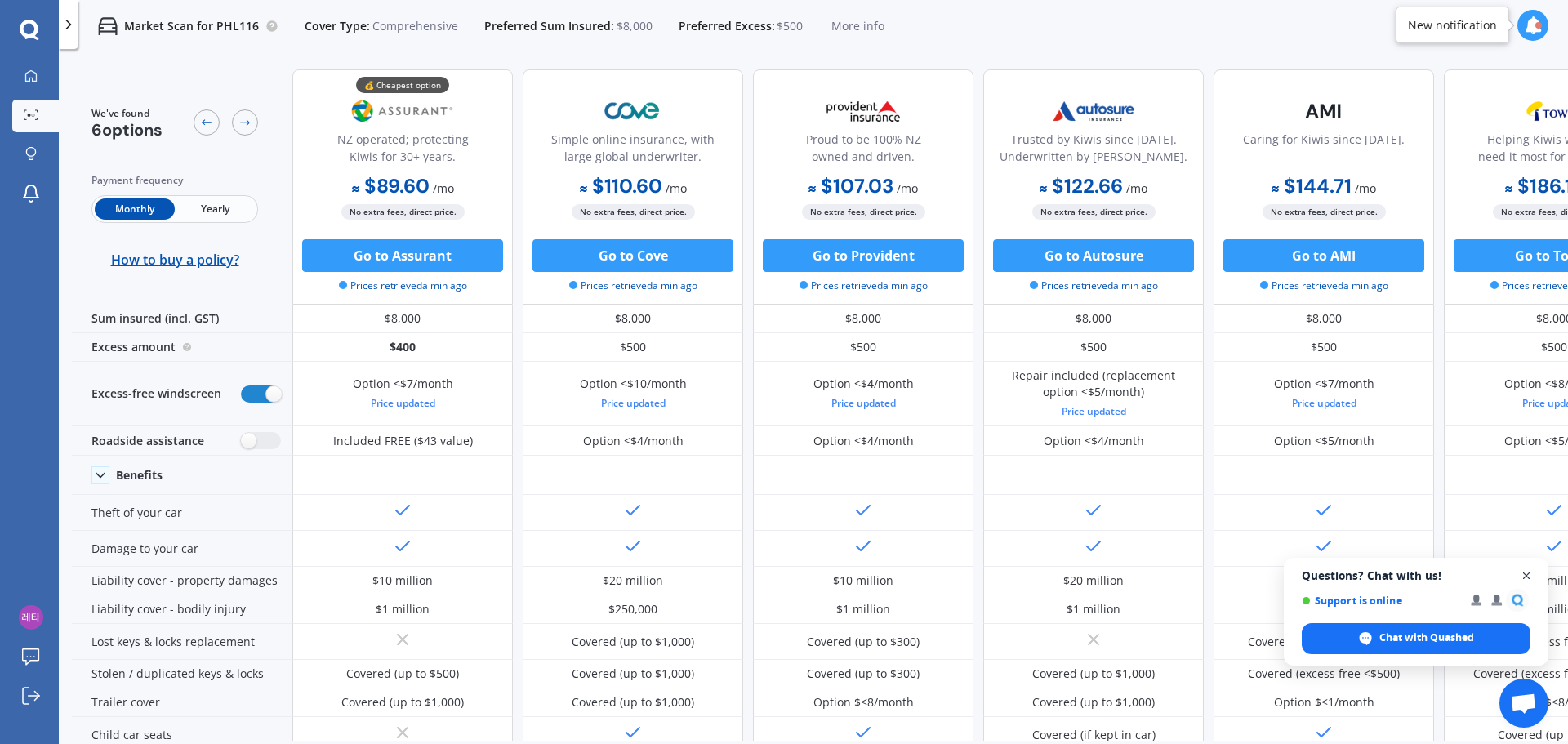
click at [1521, 573] on span "Close chat" at bounding box center [1527, 576] width 21 height 21
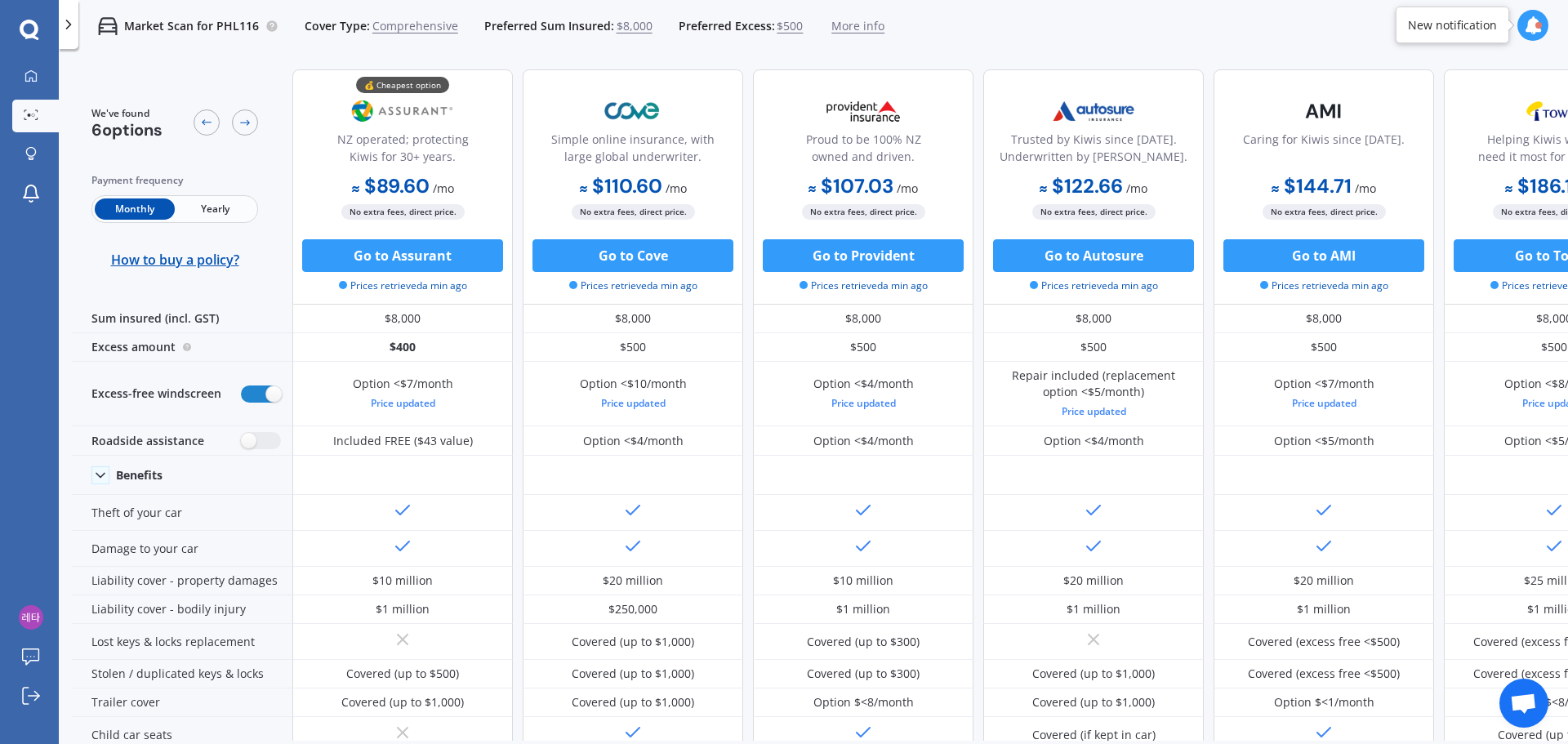
click at [218, 215] on span "Yearly" at bounding box center [215, 209] width 80 height 21
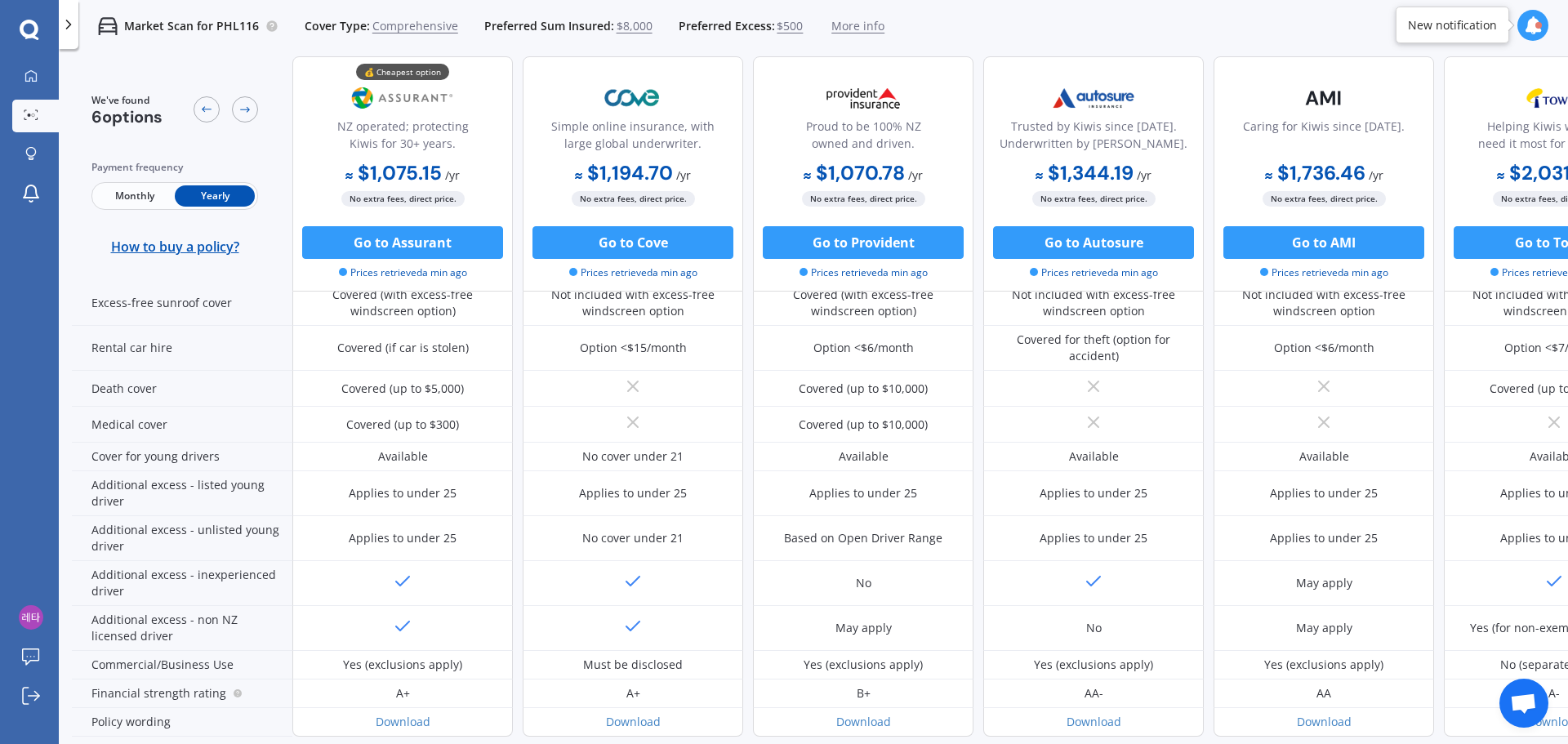
scroll to position [679, 105]
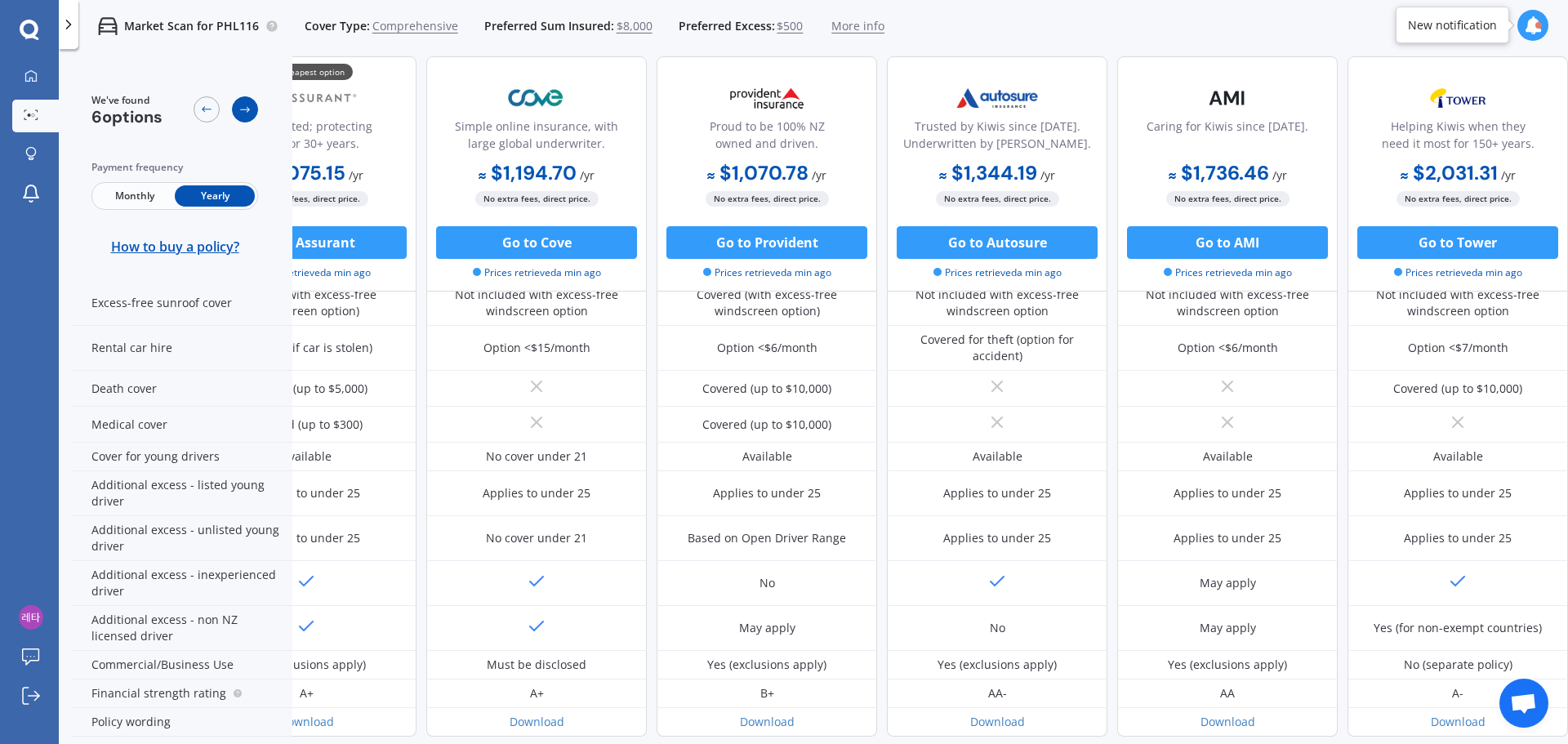
click at [253, 108] on div at bounding box center [245, 109] width 26 height 26
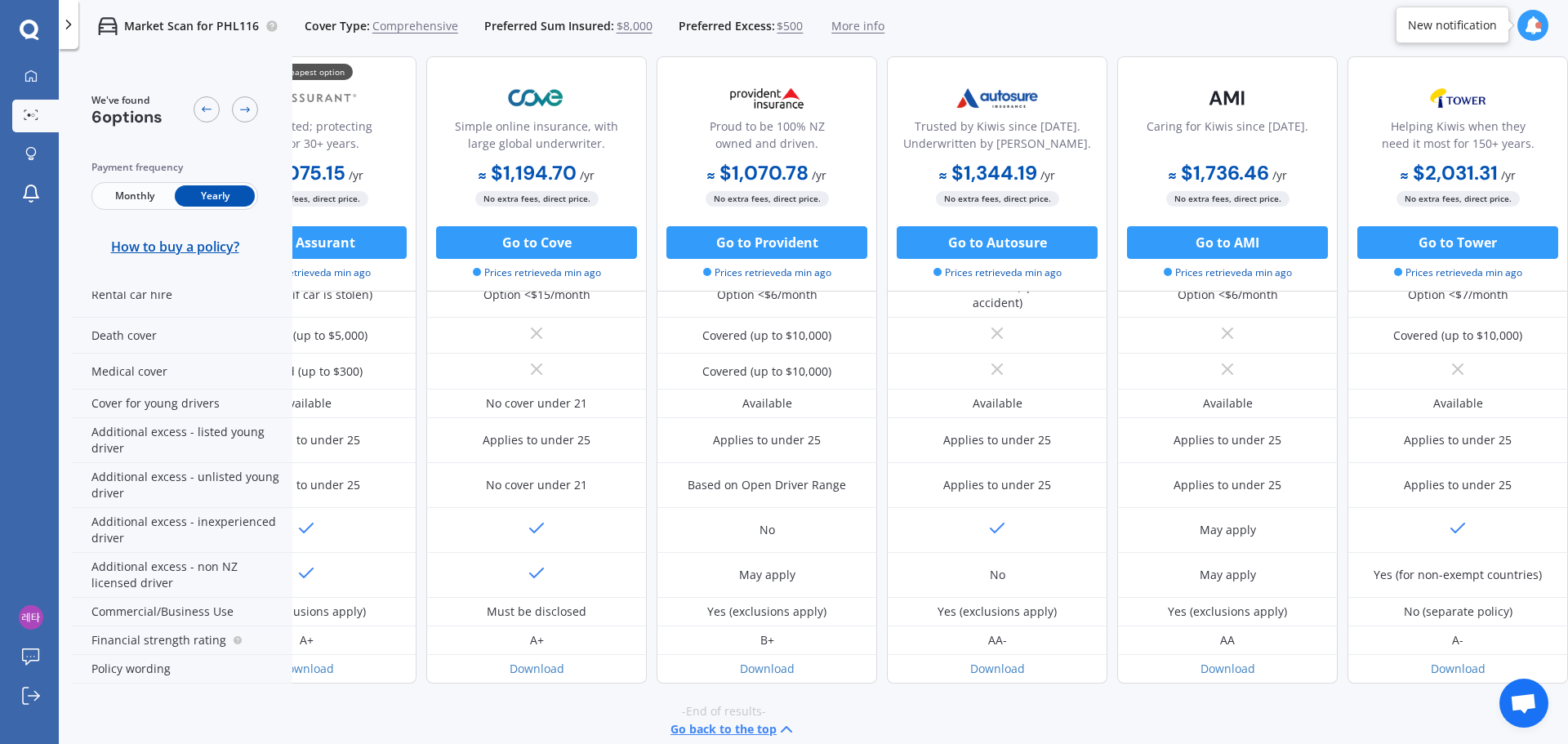
scroll to position [760, 105]
